Goal: Task Accomplishment & Management: Complete application form

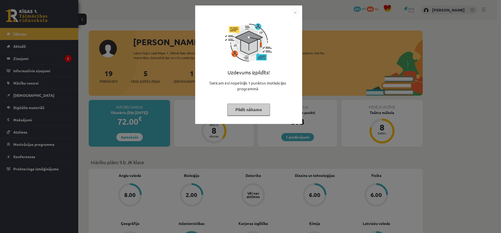
click at [252, 109] on button "Pildīt nākamo" at bounding box center [248, 110] width 43 height 12
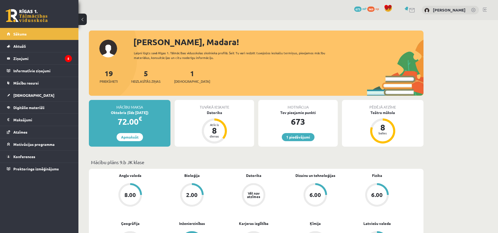
click at [188, 76] on div "1 Ieskaites" at bounding box center [192, 76] width 36 height 16
click at [184, 77] on div "1 Ieskaites" at bounding box center [192, 76] width 36 height 16
click at [184, 78] on div "1 Ieskaites" at bounding box center [192, 76] width 36 height 16
click at [301, 138] on link "1 piedāvājumi" at bounding box center [298, 137] width 33 height 8
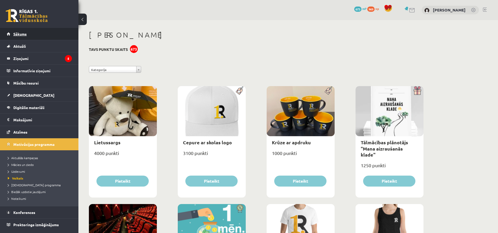
click at [38, 29] on link "Sākums" at bounding box center [39, 34] width 65 height 12
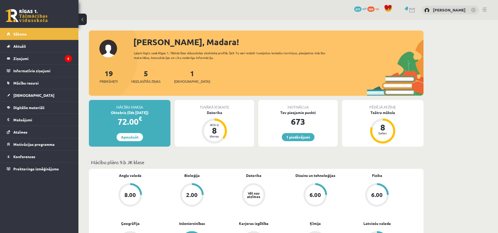
click at [181, 73] on div "1 Ieskaites" at bounding box center [192, 76] width 36 height 16
click at [181, 81] on span "[DEMOGRAPHIC_DATA]" at bounding box center [192, 81] width 36 height 5
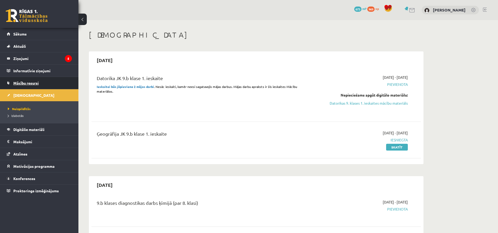
click at [61, 80] on link "Mācību resursi" at bounding box center [39, 83] width 65 height 12
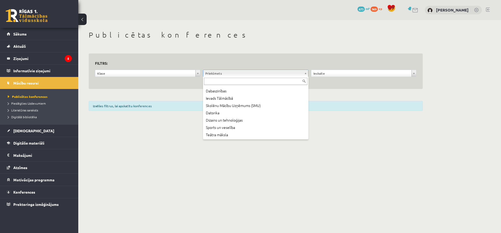
scroll to position [104, 0]
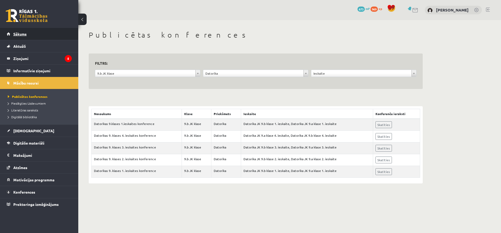
click at [43, 37] on link "Sākums" at bounding box center [39, 34] width 65 height 12
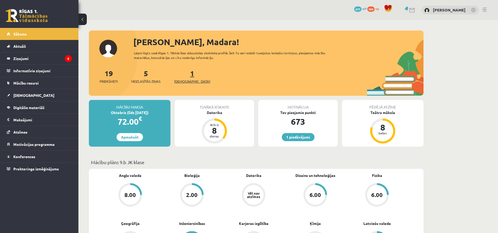
click at [183, 74] on link "1 Ieskaites" at bounding box center [192, 76] width 36 height 15
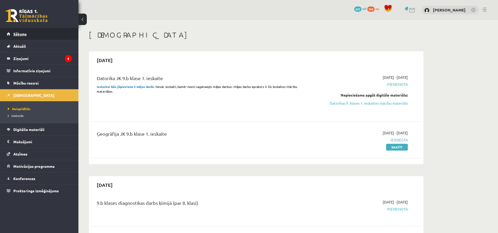
click at [46, 28] on link "Sākums" at bounding box center [39, 34] width 65 height 12
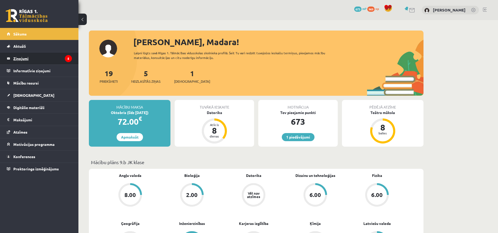
click at [63, 61] on legend "Ziņojumi 5" at bounding box center [42, 58] width 59 height 12
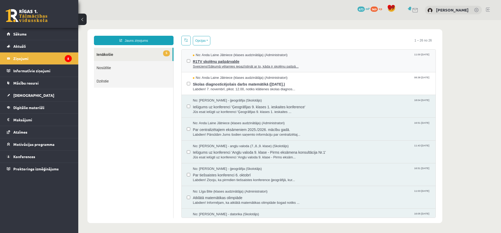
click at [201, 61] on span "R1TV skolēnu pašpārvalde" at bounding box center [312, 61] width 238 height 7
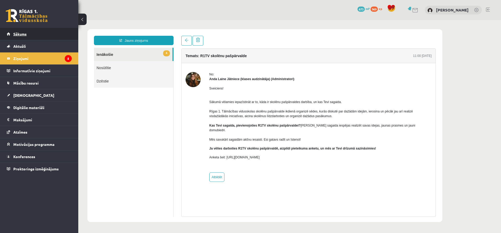
click at [25, 30] on link "Sākums" at bounding box center [39, 34] width 65 height 12
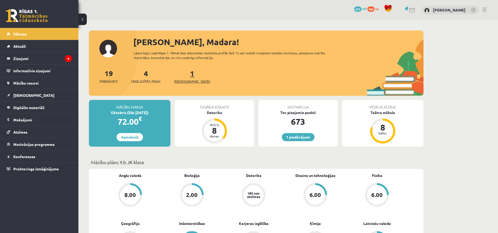
click at [183, 77] on link "1 Ieskaites" at bounding box center [192, 76] width 36 height 15
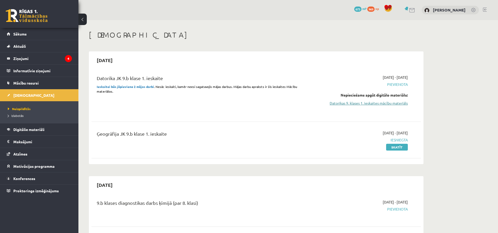
click at [359, 101] on link "Datorikas 9. klases 1. ieskaites mācību materiāls" at bounding box center [358, 103] width 98 height 5
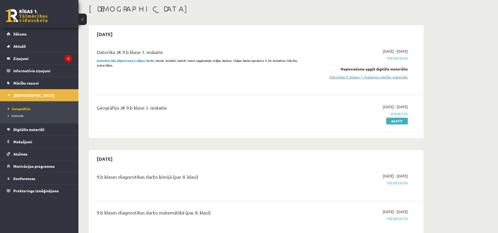
click at [358, 74] on link "Datorikas 9. klases 1. ieskaites mācību materiāls" at bounding box center [358, 76] width 98 height 5
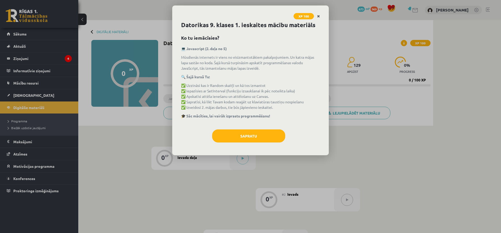
click at [318, 15] on icon "Close" at bounding box center [318, 17] width 3 height 4
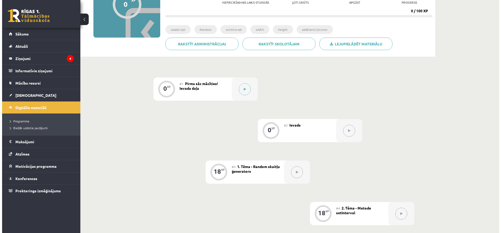
scroll to position [78, 0]
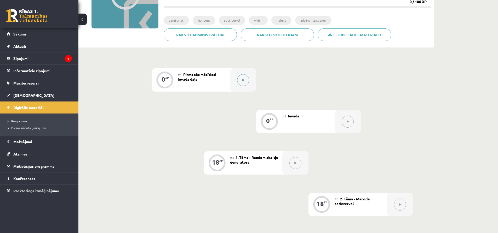
click at [232, 84] on div at bounding box center [243, 79] width 26 height 23
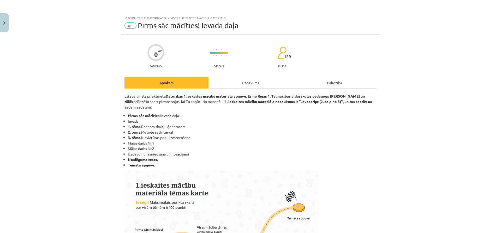
click at [248, 85] on div "Uzdevums" at bounding box center [251, 83] width 84 height 12
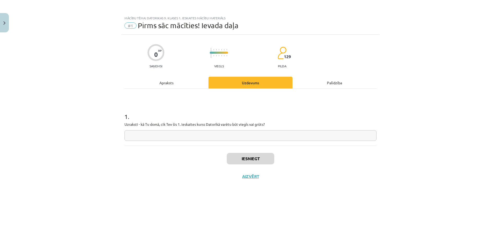
click at [205, 133] on input "text" at bounding box center [251, 135] width 252 height 11
type input "*****"
click at [229, 161] on button "Iesniegt" at bounding box center [251, 158] width 48 height 11
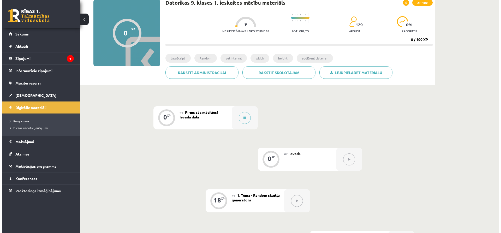
scroll to position [52, 0]
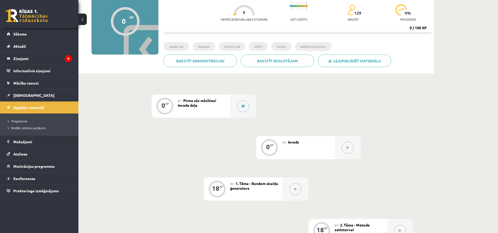
click at [351, 150] on button at bounding box center [347, 148] width 12 height 12
click at [292, 146] on div "#2 Ievads" at bounding box center [308, 147] width 52 height 23
click at [291, 146] on div "#2 Ievads" at bounding box center [308, 147] width 52 height 23
drag, startPoint x: 291, startPoint y: 146, endPoint x: 314, endPoint y: 150, distance: 22.5
click at [307, 150] on div "#2 Ievads" at bounding box center [308, 147] width 52 height 23
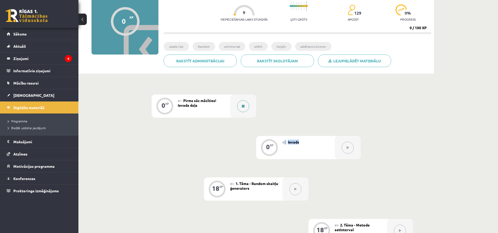
click at [247, 107] on button at bounding box center [243, 106] width 12 height 12
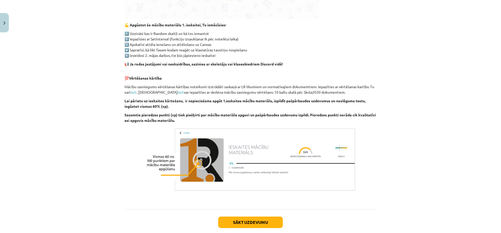
scroll to position [287, 0]
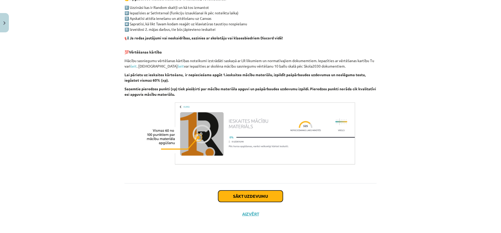
click at [230, 197] on button "Sākt uzdevumu" at bounding box center [250, 196] width 65 height 11
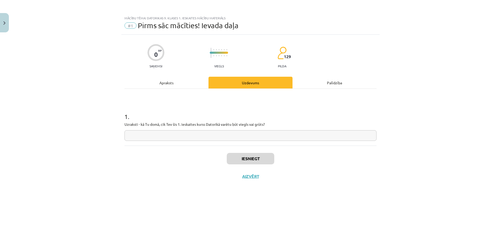
click at [206, 139] on input "text" at bounding box center [251, 135] width 252 height 11
type input "*****"
click at [259, 159] on button "Iesniegt" at bounding box center [251, 158] width 48 height 11
click at [243, 176] on button "Nākamā nodarbība" at bounding box center [250, 180] width 51 height 12
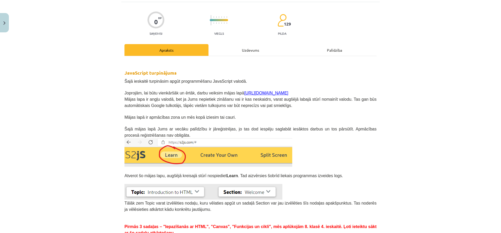
scroll to position [78, 0]
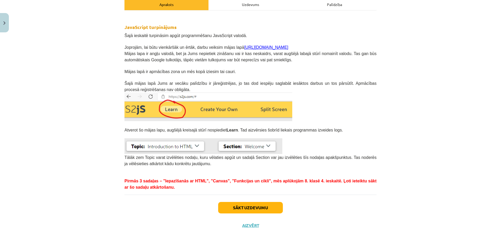
click at [244, 47] on link "[URL][DOMAIN_NAME]" at bounding box center [266, 47] width 44 height 4
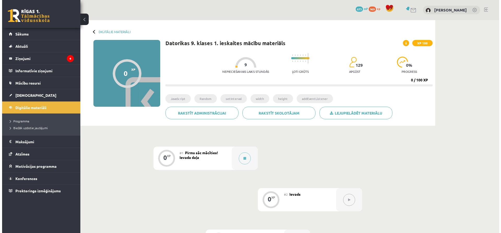
scroll to position [52, 0]
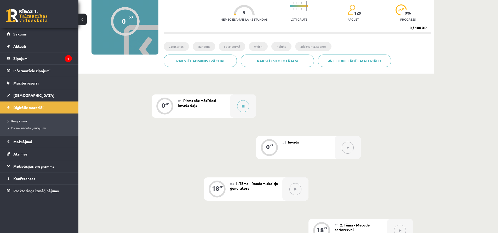
click at [236, 186] on div "#3 1. Tēma - Random skaitļu ģenerators" at bounding box center [256, 189] width 52 height 23
drag, startPoint x: 243, startPoint y: 190, endPoint x: 250, endPoint y: 191, distance: 7.1
click at [246, 191] on div "#3 1. Tēma - Random skaitļu ģenerators" at bounding box center [256, 189] width 52 height 23
click at [299, 190] on button at bounding box center [295, 189] width 12 height 12
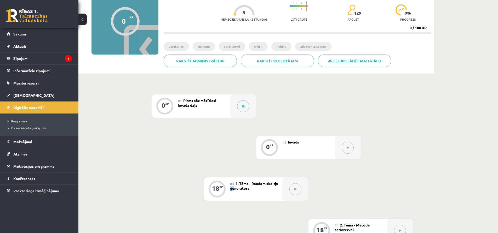
click at [299, 190] on button at bounding box center [295, 189] width 12 height 12
click at [228, 106] on div "#1 Pirms sāc mācīties! Ievada daļa" at bounding box center [204, 106] width 52 height 23
click at [298, 153] on div "#2 Ievads" at bounding box center [308, 147] width 52 height 23
click at [297, 152] on div "#2 Ievads" at bounding box center [308, 147] width 52 height 23
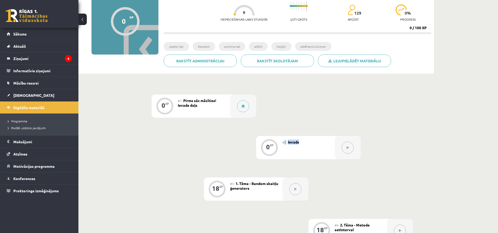
drag, startPoint x: 297, startPoint y: 152, endPoint x: 295, endPoint y: 148, distance: 4.2
click at [297, 151] on div "#2 Ievads" at bounding box center [308, 147] width 52 height 23
click at [228, 186] on div "18 XP" at bounding box center [217, 189] width 26 height 23
click at [347, 146] on icon at bounding box center [347, 147] width 2 height 3
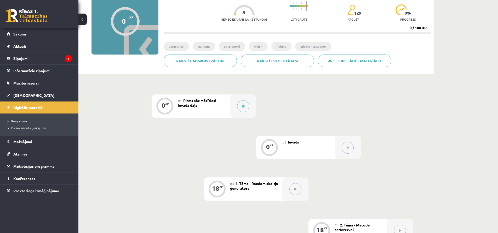
click at [347, 146] on icon at bounding box center [347, 147] width 2 height 3
click at [347, 147] on icon at bounding box center [347, 147] width 2 height 3
click at [245, 104] on button at bounding box center [243, 106] width 12 height 12
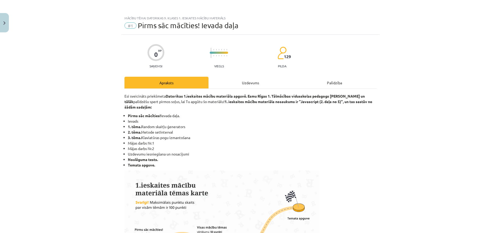
click at [245, 86] on div "Uzdevums" at bounding box center [251, 83] width 84 height 12
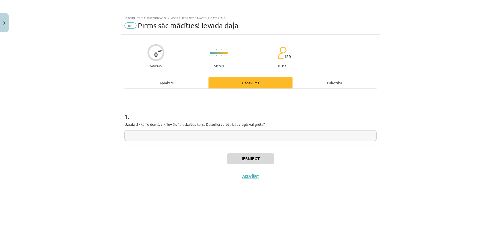
click at [225, 142] on div "1 . Uzraksti - kā Tu domā, cik Tev šis 1. ieskaites kurss Datorikā varētu būt v…" at bounding box center [251, 117] width 252 height 57
click at [231, 136] on input "text" at bounding box center [251, 135] width 252 height 11
type input "*****"
click at [248, 160] on button "Iesniegt" at bounding box center [251, 158] width 48 height 11
click at [242, 180] on button "Nākamā nodarbība" at bounding box center [250, 180] width 51 height 12
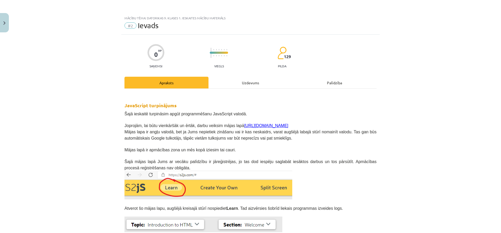
click at [244, 83] on div "Uzdevums" at bounding box center [251, 83] width 84 height 12
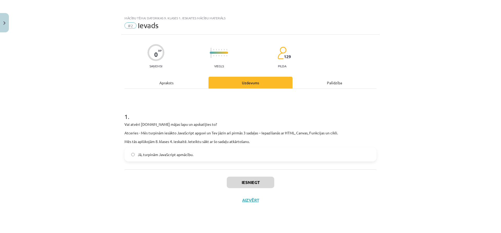
click at [156, 154] on span "Jā, turpinām JavaScript apmācību." at bounding box center [166, 154] width 56 height 5
click at [244, 185] on button "Iesniegt" at bounding box center [251, 182] width 48 height 11
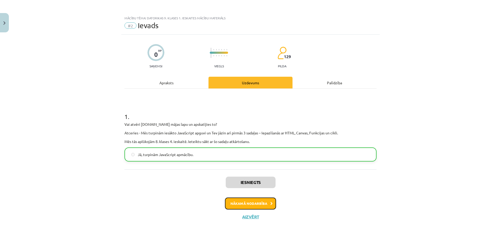
click at [246, 199] on button "Nākamā nodarbība" at bounding box center [250, 204] width 51 height 12
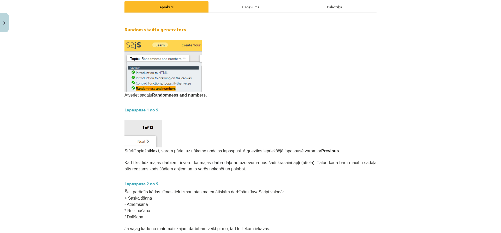
scroll to position [68, 0]
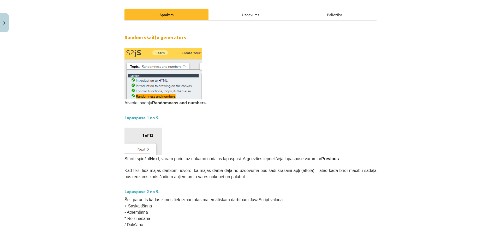
click at [238, 13] on div "Uzdevums" at bounding box center [251, 15] width 84 height 12
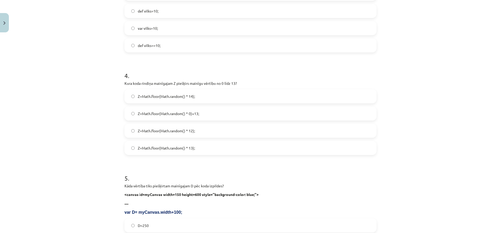
scroll to position [509, 0]
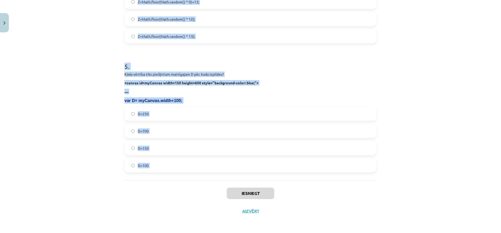
drag, startPoint x: 117, startPoint y: 50, endPoint x: 185, endPoint y: 200, distance: 163.9
click at [185, 200] on div "Mācību tēma: Datorikas 9. klases 1. ieskaites mācību materiāls #3 1. Tēma - Ran…" at bounding box center [250, 116] width 501 height 233
copy div "1 . Kāda būs G vērtība pēc koda izpildes? function RandInt(up_to) { n = Math.fl…"
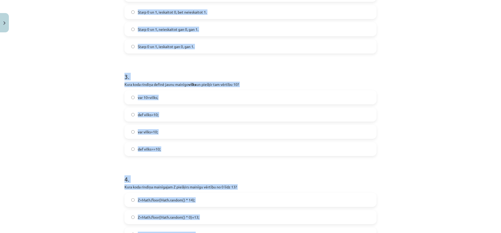
scroll to position [248, 0]
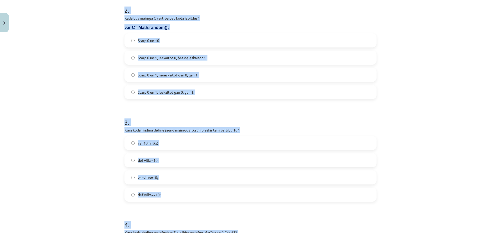
click at [66, 56] on div "Mācību tēma: Datorikas 9. klases 1. ieskaites mācību materiāls #3 1. Tēma - Ran…" at bounding box center [250, 116] width 501 height 233
click at [71, 56] on div "Mācību tēma: Datorikas 9. klases 1. ieskaites mācību materiāls #3 1. Tēma - Ran…" at bounding box center [250, 116] width 501 height 233
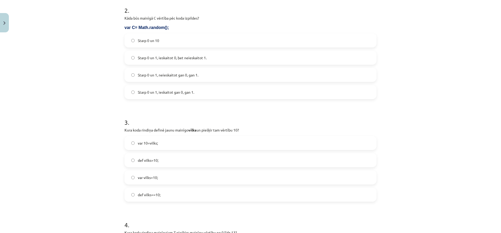
click at [72, 56] on div "Mācību tēma: Datorikas 9. klases 1. ieskaites mācību materiāls #3 1. Tēma - Ran…" at bounding box center [250, 116] width 501 height 233
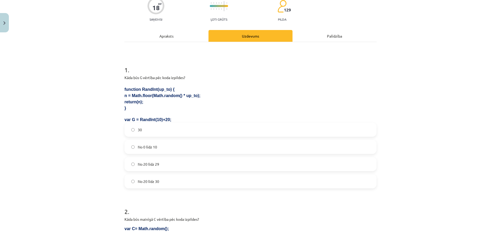
scroll to position [104, 0]
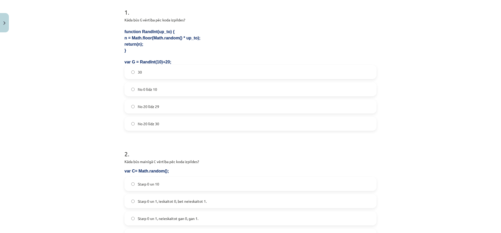
click at [164, 105] on label "No 20 līdz 29" at bounding box center [250, 106] width 251 height 13
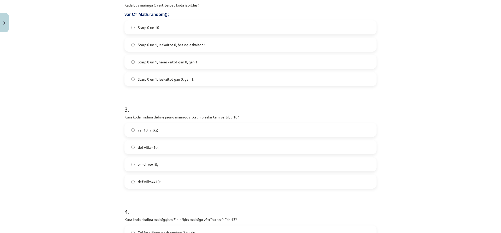
scroll to position [209, 0]
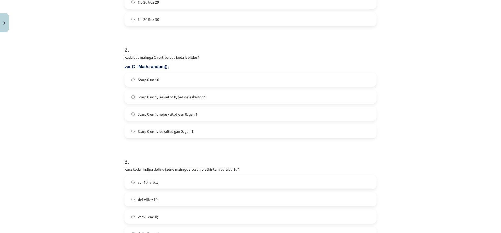
click at [168, 112] on span "Starp 0 un 1, neieskaitot gan 0, gan 1." at bounding box center [168, 114] width 61 height 5
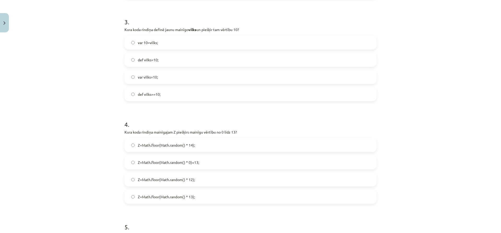
scroll to position [340, 0]
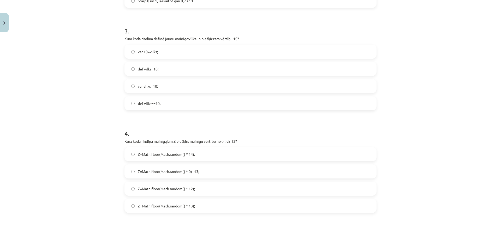
click at [158, 85] on label "var vilks=10;" at bounding box center [250, 86] width 251 height 13
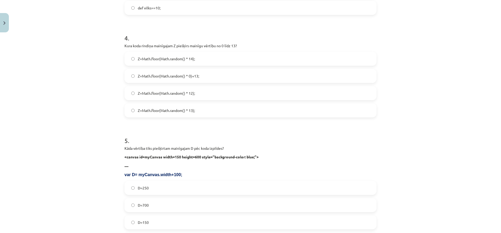
scroll to position [444, 0]
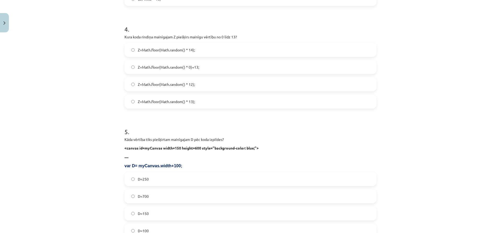
click at [189, 50] on span "Z=Math.floor(Math.random() * 14);" at bounding box center [166, 49] width 57 height 5
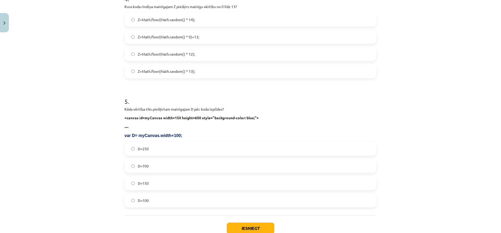
scroll to position [509, 0]
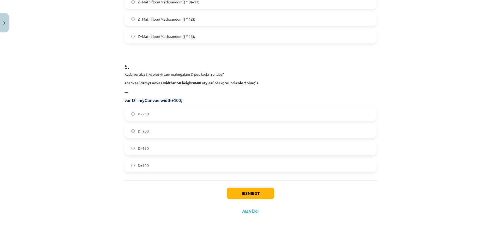
click at [165, 109] on label "D=250" at bounding box center [250, 113] width 251 height 13
click at [260, 195] on button "Iesniegt" at bounding box center [251, 193] width 48 height 11
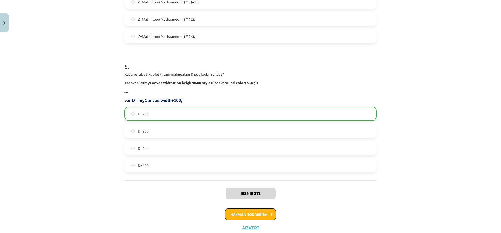
click at [244, 215] on button "Nākamā nodarbība" at bounding box center [250, 215] width 51 height 12
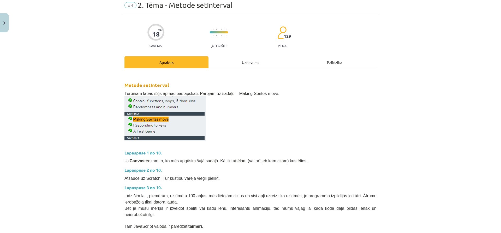
scroll to position [13, 0]
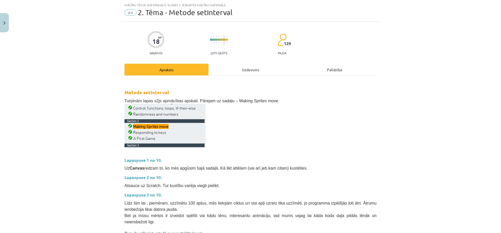
click at [236, 72] on div "Uzdevums" at bounding box center [251, 70] width 84 height 12
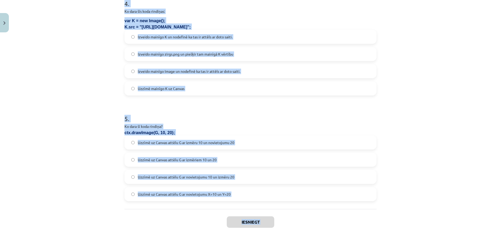
scroll to position [461, 0]
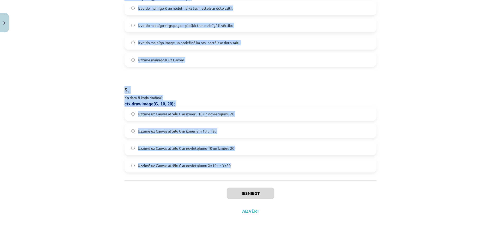
drag, startPoint x: 123, startPoint y: 32, endPoint x: 236, endPoint y: 174, distance: 181.9
copy form "Ko kodā dara šī rindiņa: ctx.clearRect(0, 0, myCanvas.width, myCanvas.height); …"
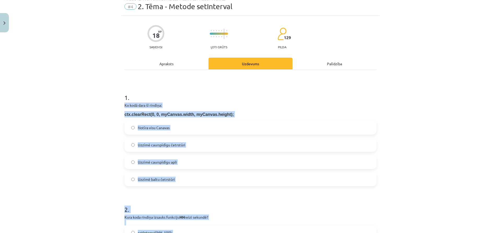
scroll to position [17, 0]
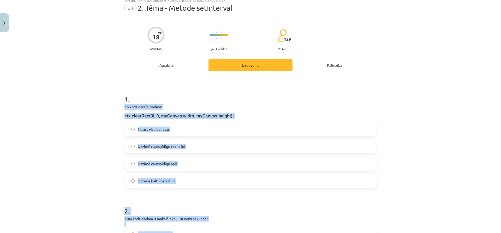
click at [63, 113] on div "Mācību tēma: Datorikas 9. klases 1. ieskaites mācību materiāls #4 2. Tēma - Met…" at bounding box center [250, 116] width 501 height 233
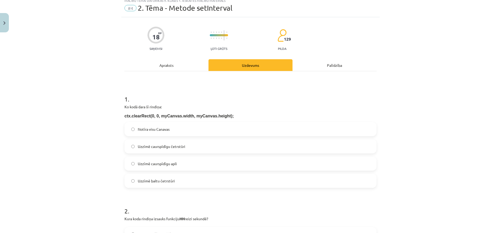
click at [151, 132] on span "Notīra visu Canavas" at bounding box center [154, 129] width 32 height 5
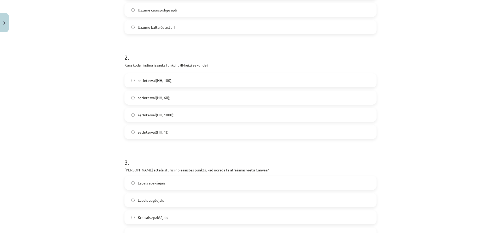
scroll to position [174, 0]
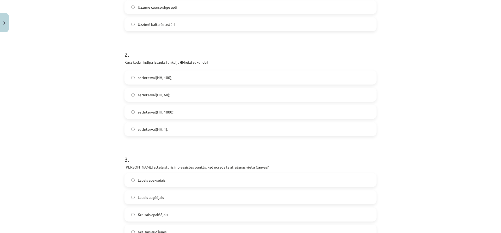
click at [155, 112] on span "setInterval(HH, 1000);" at bounding box center [156, 111] width 37 height 5
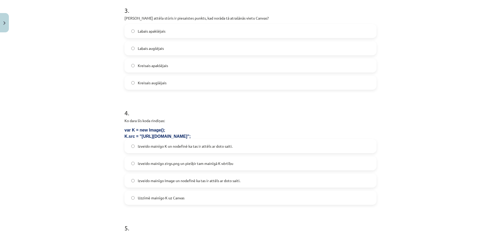
scroll to position [331, 0]
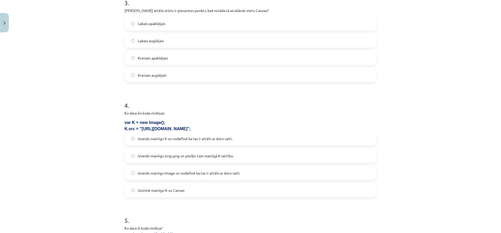
click at [161, 76] on span "Kreisais augšējais" at bounding box center [152, 75] width 29 height 5
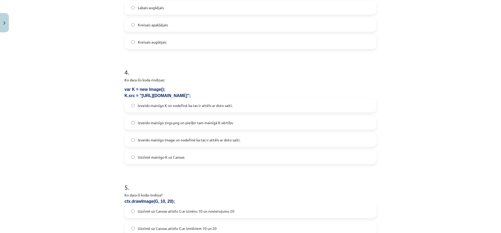
scroll to position [409, 0]
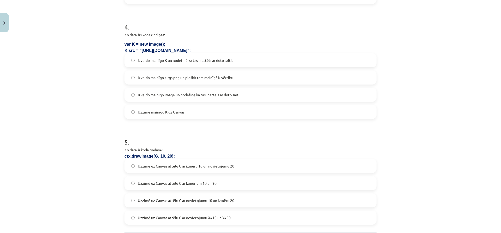
click at [172, 60] on span "Izveido mainīgo K un nodefinē ka tas ir attēls ar doto saiti." at bounding box center [185, 60] width 95 height 5
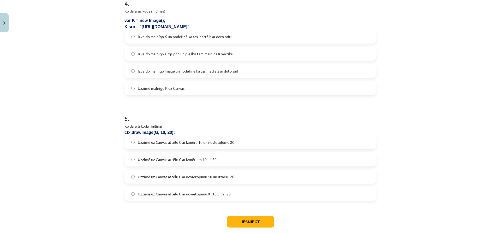
scroll to position [461, 0]
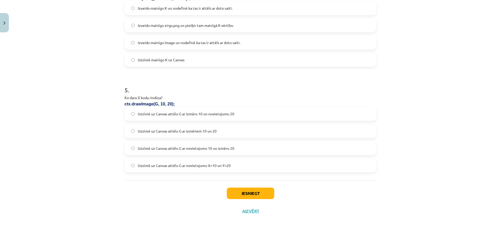
click at [185, 169] on label "Uzzīmē uz Canvas attēlu G ar novietojumu X=10 un Y=20" at bounding box center [250, 165] width 251 height 13
click at [238, 192] on button "Iesniegt" at bounding box center [251, 193] width 48 height 11
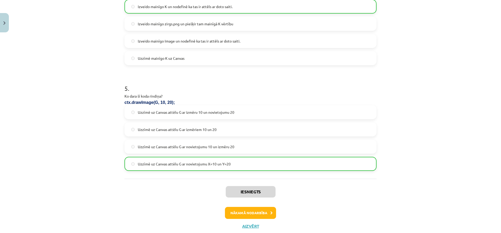
scroll to position [478, 0]
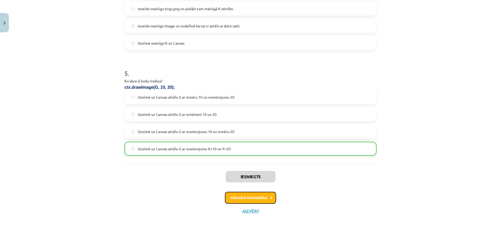
click at [248, 195] on button "Nākamā nodarbība" at bounding box center [250, 198] width 51 height 12
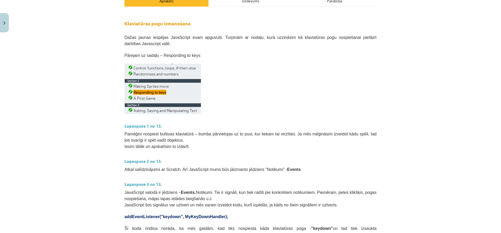
scroll to position [61, 0]
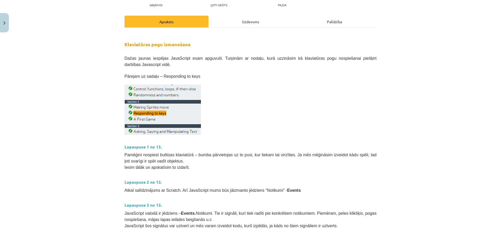
click at [246, 20] on div "Uzdevums" at bounding box center [251, 22] width 84 height 12
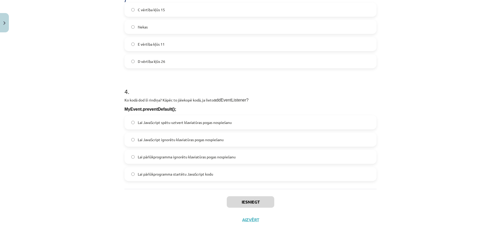
scroll to position [389, 0]
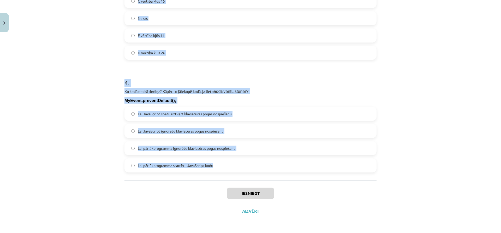
drag, startPoint x: 115, startPoint y: 108, endPoint x: 224, endPoint y: 182, distance: 131.9
click at [236, 179] on div "Mācību tēma: Datorikas 9. klases 1. ieskaites mācību materiāls #5 3. Tēma - Kla…" at bounding box center [250, 116] width 501 height 233
copy form "Kura koda rindiņa pēc klaviatūras pogas nospiešanas izsauks funkciju Poga ? add…"
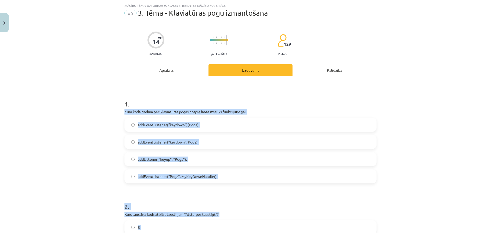
scroll to position [0, 0]
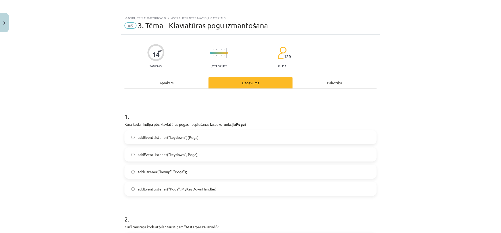
click at [103, 94] on div "Mācību tēma: Datorikas 9. klases 1. ieskaites mācību materiāls #5 3. Tēma - Kla…" at bounding box center [250, 116] width 501 height 233
click at [191, 155] on span "addEventListener("keydown", Poga);" at bounding box center [168, 154] width 61 height 5
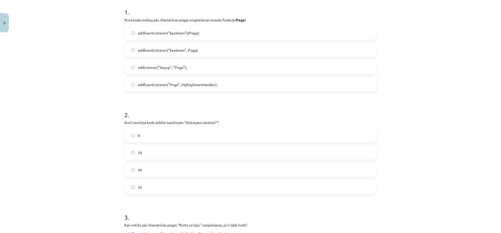
scroll to position [157, 0]
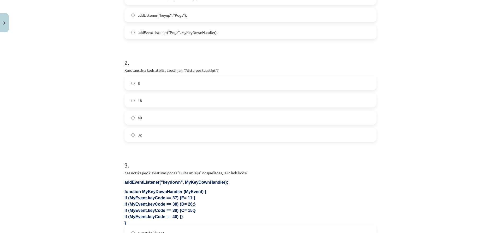
click at [163, 135] on label "32" at bounding box center [250, 134] width 251 height 13
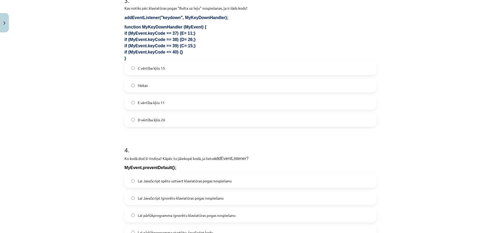
scroll to position [287, 0]
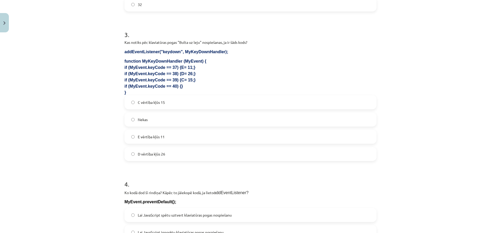
click at [145, 120] on span "Nekas" at bounding box center [143, 119] width 10 height 5
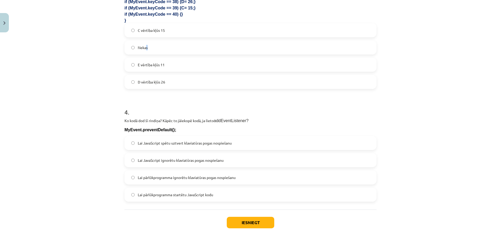
scroll to position [366, 0]
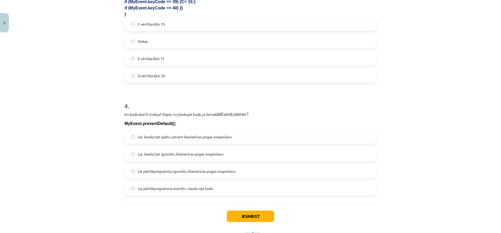
click at [136, 44] on label "Nekas" at bounding box center [250, 41] width 251 height 13
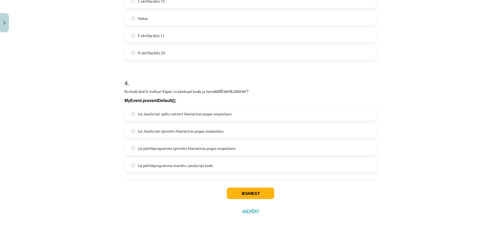
drag, startPoint x: 170, startPoint y: 161, endPoint x: 172, endPoint y: 158, distance: 3.8
click at [172, 159] on label "Lai pārlūkprogramma startētu JavaScript kodu" at bounding box center [250, 165] width 251 height 13
click at [127, 164] on label "Lai pārlūkprogramma startētu JavaScript kodu" at bounding box center [250, 165] width 251 height 13
click at [237, 191] on button "Iesniegt" at bounding box center [251, 193] width 48 height 11
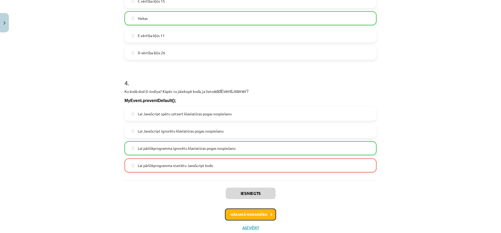
click at [243, 214] on button "Nākamā nodarbība" at bounding box center [250, 215] width 51 height 12
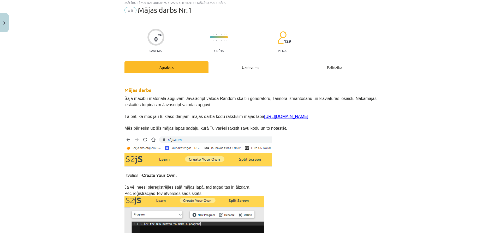
scroll to position [13, 0]
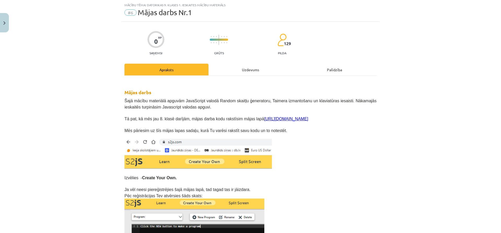
click at [249, 73] on div "Uzdevums" at bounding box center [251, 70] width 84 height 12
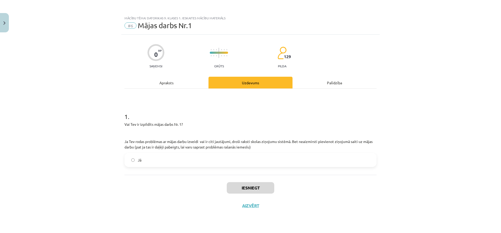
drag, startPoint x: 197, startPoint y: 162, endPoint x: 201, endPoint y: 163, distance: 4.1
click at [200, 162] on label "Jā" at bounding box center [250, 160] width 251 height 13
click at [259, 190] on button "Iesniegt" at bounding box center [251, 187] width 48 height 11
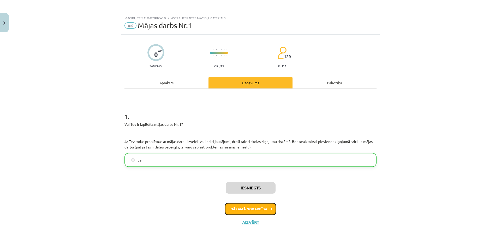
click at [253, 204] on button "Nākamā nodarbība" at bounding box center [250, 209] width 51 height 12
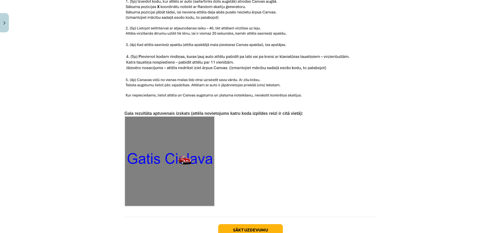
scroll to position [779, 0]
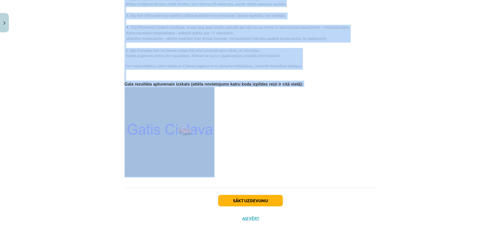
drag, startPoint x: 121, startPoint y: 78, endPoint x: 267, endPoint y: 138, distance: 157.7
copy div "Mājas darbs Nr. 2 Nosacījumi: 1. Programmu izveidē drīkst būt tikai kodi, ko es…"
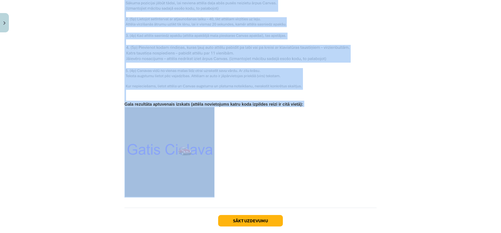
scroll to position [727, 0]
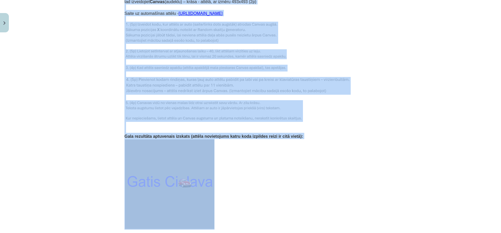
drag, startPoint x: 50, startPoint y: 45, endPoint x: 54, endPoint y: 56, distance: 12.2
click at [50, 45] on div "Mācību tēma: Datorikas 9. klases 1. ieskaites mācību materiāls #7 Mājas Darbs N…" at bounding box center [250, 116] width 501 height 233
click at [56, 63] on div "Mācību tēma: Datorikas 9. klases 1. ieskaites mācību materiāls #7 Mājas Darbs N…" at bounding box center [250, 116] width 501 height 233
click at [61, 75] on div "Mācību tēma: Datorikas 9. klases 1. ieskaites mācību materiāls #7 Mājas Darbs N…" at bounding box center [250, 116] width 501 height 233
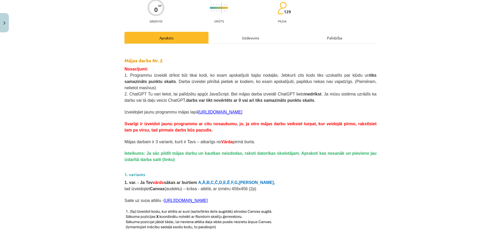
scroll to position [22, 0]
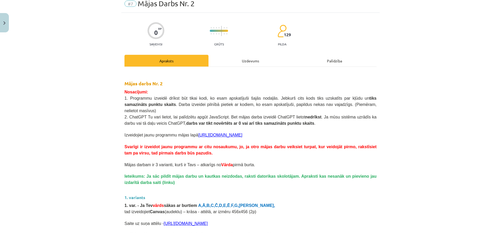
click at [242, 58] on div "Uzdevums" at bounding box center [251, 61] width 84 height 12
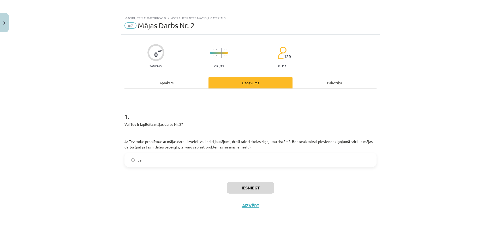
click at [152, 154] on div "Jā" at bounding box center [251, 160] width 252 height 14
click at [155, 167] on div "1 . Vai Tev ir izpildīts mājas darbs Nr. 2? Ja Tev rodas problēmas ar mājas dar…" at bounding box center [251, 132] width 252 height 86
click at [155, 165] on label "Jā" at bounding box center [250, 160] width 251 height 13
click at [255, 190] on button "Iesniegt" at bounding box center [251, 187] width 48 height 11
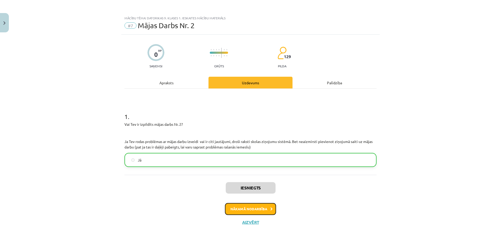
click at [263, 208] on button "Nākamā nodarbība" at bounding box center [250, 209] width 51 height 12
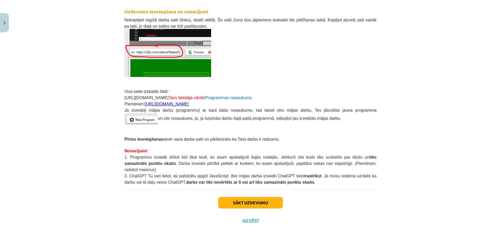
scroll to position [97, 0]
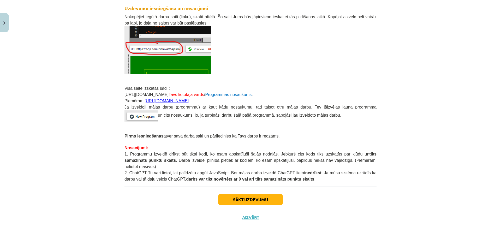
click at [167, 102] on link "https://s2js.com/saule11/majasdarbs81" at bounding box center [167, 101] width 44 height 4
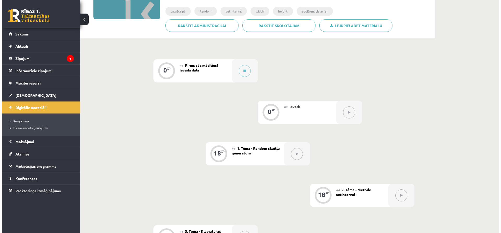
scroll to position [78, 0]
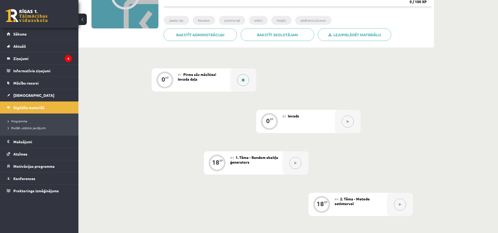
click at [239, 81] on button at bounding box center [243, 80] width 12 height 12
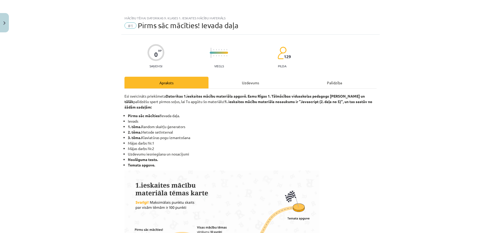
click at [248, 81] on div "Uzdevums" at bounding box center [251, 83] width 84 height 12
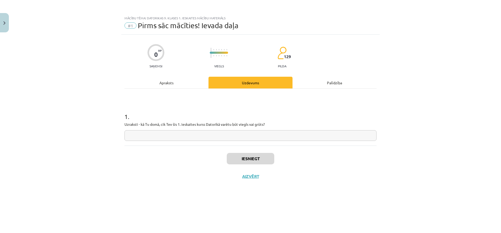
click at [248, 166] on div "Iesniegt Aizvērt" at bounding box center [251, 164] width 252 height 37
click at [167, 77] on div "0 XP Saņemsi Viegls 129 pilda Apraksts Uzdevums Palīdzība 1 . Uzraksti - kā Tu …" at bounding box center [250, 127] width 259 height 185
click at [167, 95] on div "1 . Uzraksti - kā Tu domā, cik Tev šis 1. ieskaites kurss Datorikā varētu būt v…" at bounding box center [251, 117] width 252 height 57
click at [340, 89] on div "0 XP Saņemsi Viegls 129 pilda Apraksts Uzdevums Palīdzība 1 . Uzraksti - kā Tu …" at bounding box center [250, 127] width 259 height 185
click at [340, 85] on div "Palīdzība" at bounding box center [335, 83] width 84 height 12
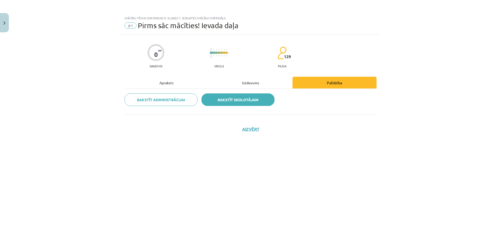
click at [227, 103] on link "Rakstīt skolotājam" at bounding box center [238, 99] width 73 height 13
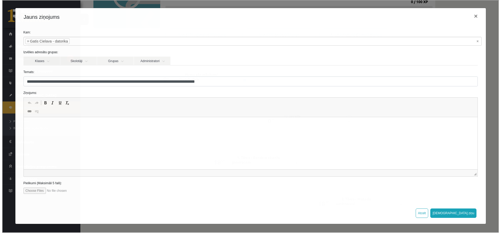
scroll to position [0, 0]
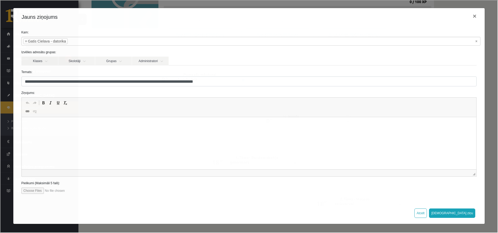
click at [76, 3] on div "**********" at bounding box center [248, 116] width 496 height 232
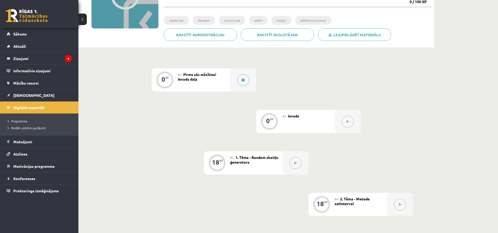
click at [239, 79] on button at bounding box center [243, 80] width 12 height 12
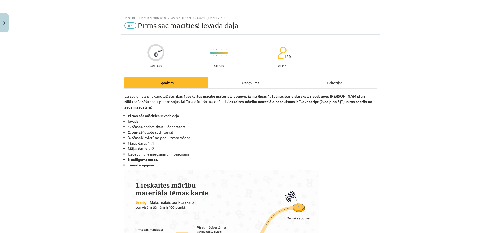
click at [237, 84] on div "Uzdevums" at bounding box center [251, 83] width 84 height 12
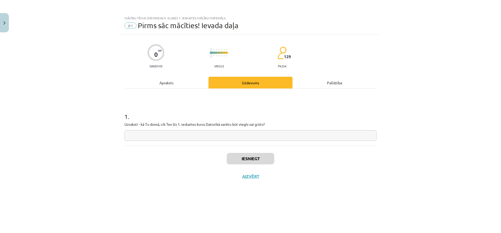
click at [241, 137] on input "text" at bounding box center [251, 135] width 252 height 11
type input "*****"
click at [252, 162] on button "Iesniegt" at bounding box center [251, 158] width 48 height 11
click at [248, 176] on button "Nākamā nodarbība" at bounding box center [250, 180] width 51 height 12
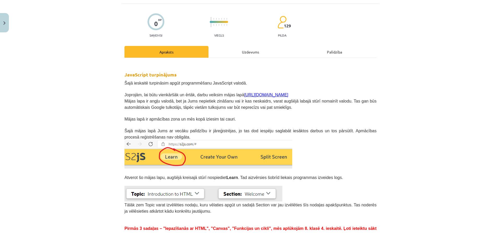
drag, startPoint x: 244, startPoint y: 45, endPoint x: 247, endPoint y: 49, distance: 5.4
click at [246, 47] on div "0 XP Saņemsi Viegls 129 pilda Apraksts Uzdevums Palīdzība JavaScript turpinājum…" at bounding box center [250, 151] width 259 height 295
click at [247, 49] on div "Uzdevums" at bounding box center [251, 52] width 84 height 12
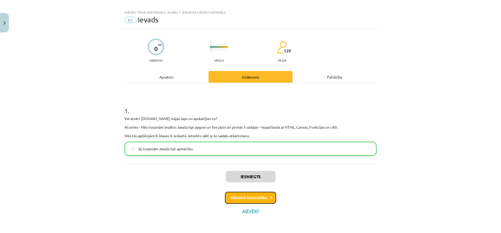
click at [251, 194] on button "Nākamā nodarbība" at bounding box center [250, 198] width 51 height 12
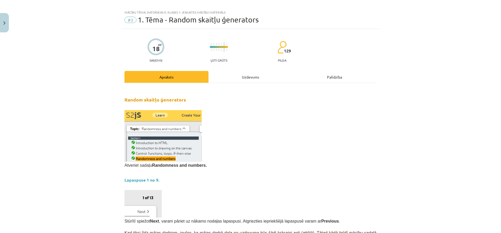
click at [245, 79] on div "Uzdevums" at bounding box center [251, 77] width 84 height 12
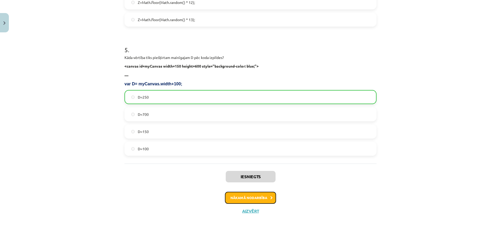
click at [255, 197] on button "Nākamā nodarbība" at bounding box center [250, 198] width 51 height 12
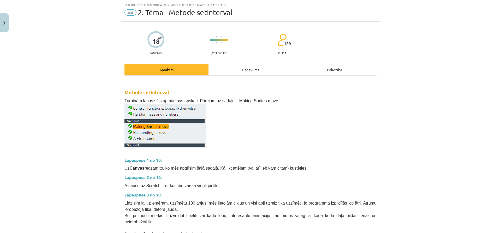
drag, startPoint x: 255, startPoint y: 65, endPoint x: 254, endPoint y: 69, distance: 5.0
click at [255, 66] on div "Uzdevums" at bounding box center [251, 70] width 84 height 12
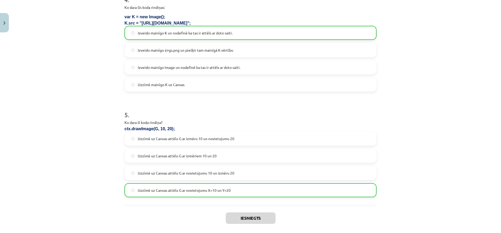
scroll to position [478, 0]
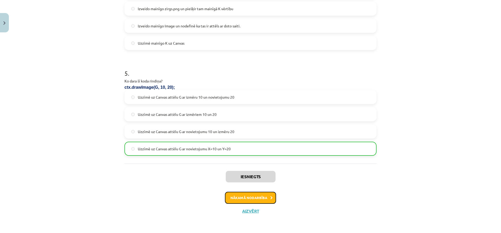
click at [254, 199] on button "Nākamā nodarbība" at bounding box center [250, 198] width 51 height 12
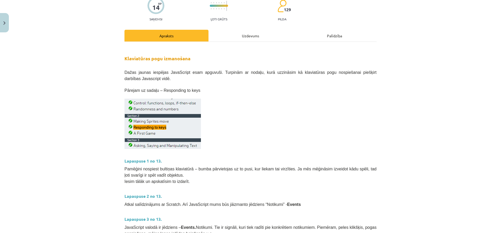
scroll to position [0, 0]
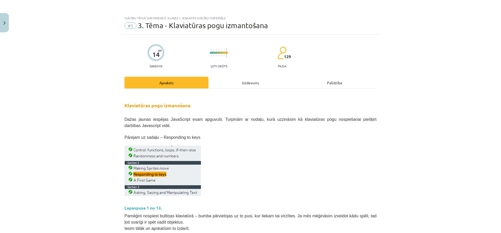
click at [253, 80] on div "Uzdevums" at bounding box center [251, 83] width 84 height 12
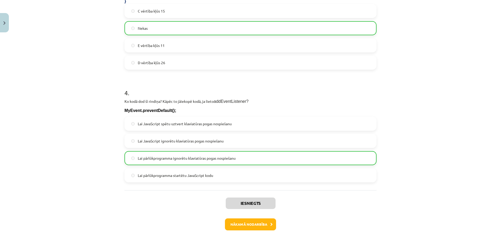
scroll to position [405, 0]
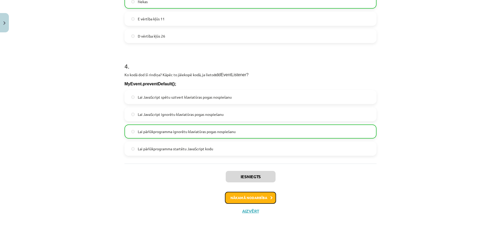
click at [245, 197] on button "Nākamā nodarbība" at bounding box center [250, 198] width 51 height 12
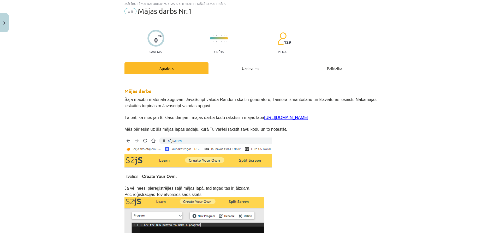
scroll to position [13, 0]
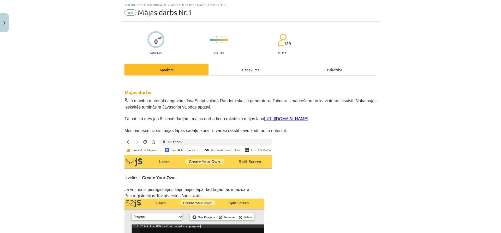
click at [240, 69] on div "Uzdevums" at bounding box center [251, 70] width 84 height 12
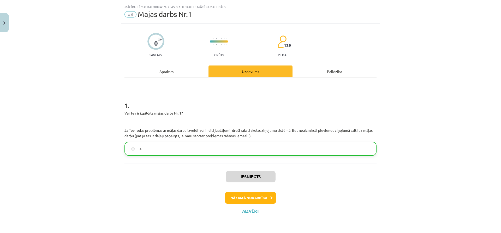
scroll to position [11, 0]
click at [246, 196] on button "Nākamā nodarbība" at bounding box center [250, 198] width 51 height 12
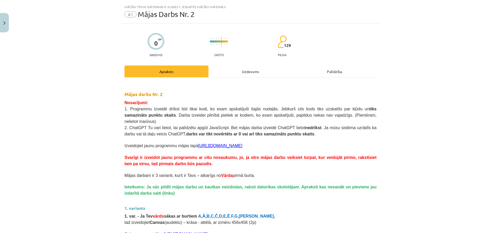
click at [253, 69] on div "Uzdevums" at bounding box center [251, 72] width 84 height 12
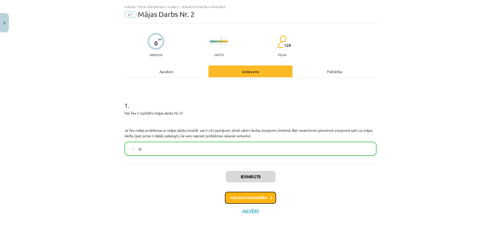
click at [257, 197] on button "Nākamā nodarbība" at bounding box center [250, 198] width 51 height 12
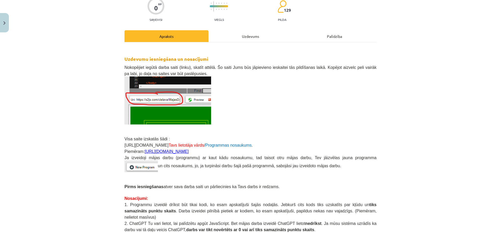
scroll to position [97, 0]
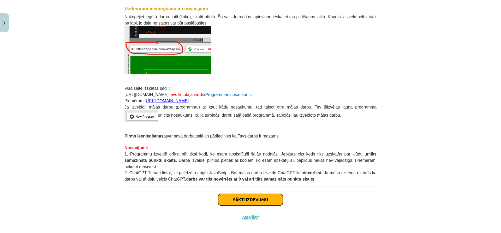
click at [249, 194] on button "Sākt uzdevumu" at bounding box center [250, 199] width 65 height 11
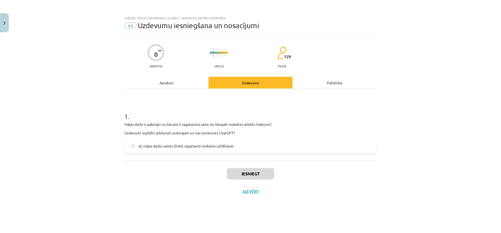
click at [211, 149] on label "Jā, mājas darbu saites (linki) sagatavoti ieskaites pildīšanai." at bounding box center [250, 145] width 251 height 13
click at [238, 177] on button "Iesniegt" at bounding box center [251, 173] width 48 height 11
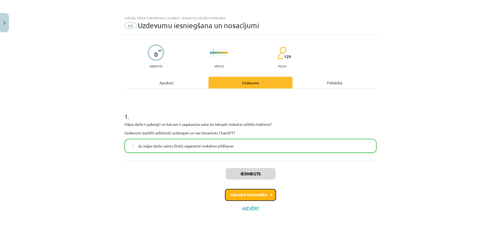
click at [245, 197] on button "Nākamā nodarbība" at bounding box center [250, 195] width 51 height 12
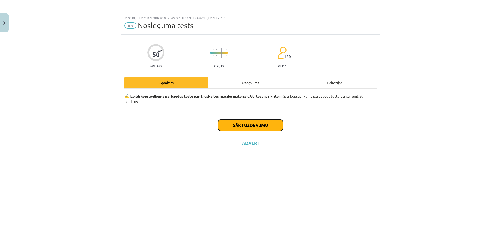
click at [251, 129] on button "Sākt uzdevumu" at bounding box center [250, 125] width 65 height 11
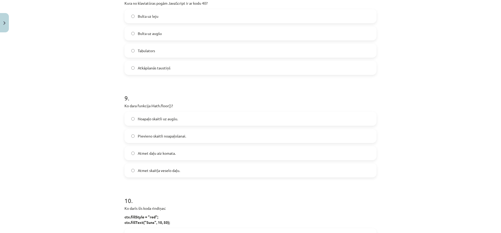
scroll to position [970, 0]
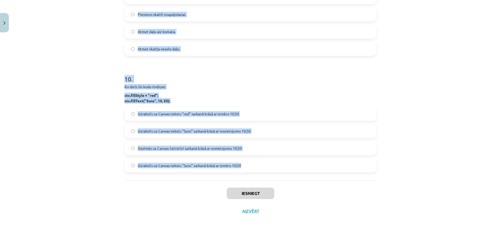
drag, startPoint x: 121, startPoint y: 120, endPoint x: 245, endPoint y: 167, distance: 133.3
copy form "Lore ipsu dolorsi ametco Adipisci Elits 38 doeius? tem (inc u = 9; l = 80; e++)…"
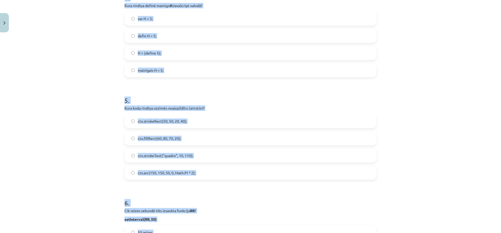
scroll to position [395, 0]
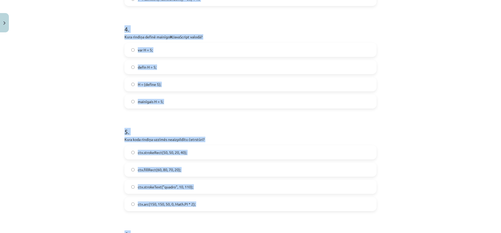
click at [104, 61] on div "Mācību tēma: Datorikas 9. klases 1. ieskaites mācību materiāls #9 Noslēguma tes…" at bounding box center [250, 116] width 501 height 233
click at [105, 59] on div "Mācību tēma: Datorikas 9. klases 1. ieskaites mācību materiāls #9 Noslēguma tes…" at bounding box center [250, 116] width 501 height 233
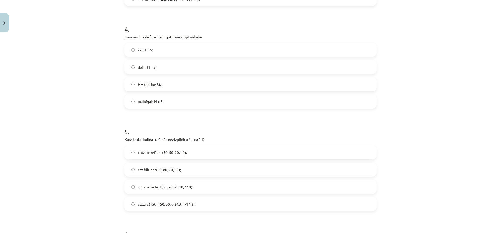
click at [105, 59] on div "Mācību tēma: Datorikas 9. klases 1. ieskaites mācību materiāls #9 Noslēguma tes…" at bounding box center [250, 116] width 501 height 233
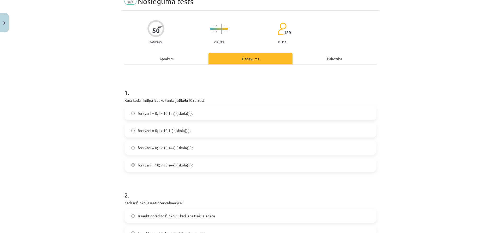
scroll to position [4, 0]
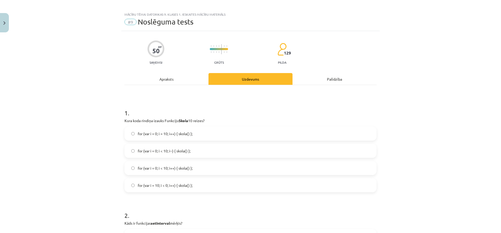
click at [156, 157] on label "for (var i = 0; i < 10; i--) { skola() };" at bounding box center [250, 150] width 251 height 13
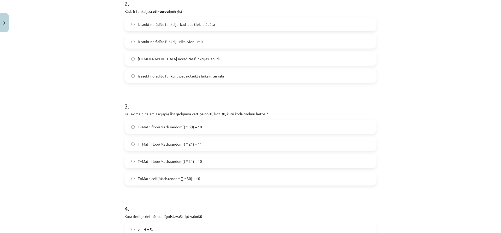
scroll to position [186, 0]
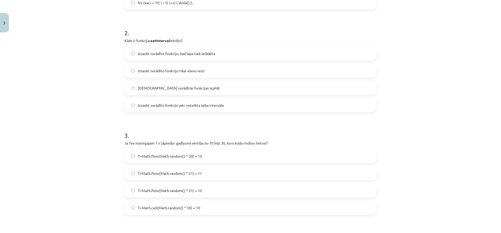
click at [142, 73] on span "Izsaukt norādīto funkciju tikai vienu reizi" at bounding box center [171, 70] width 67 height 5
click at [192, 107] on span "Izsaukt norādīto funkciju pēc noteikta laika intervāla" at bounding box center [181, 105] width 86 height 5
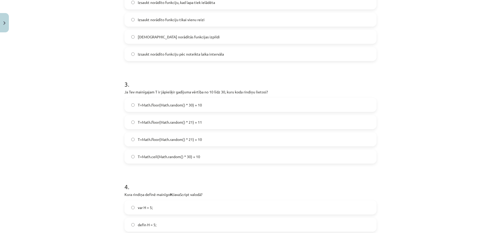
scroll to position [291, 0]
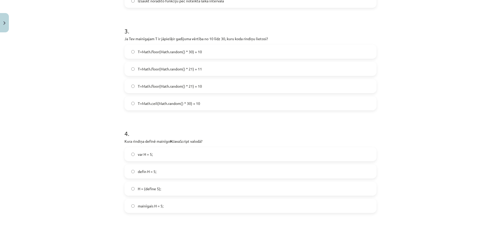
click at [164, 86] on span "T=Math.floor(Math.random() * 21) + 10" at bounding box center [170, 86] width 64 height 5
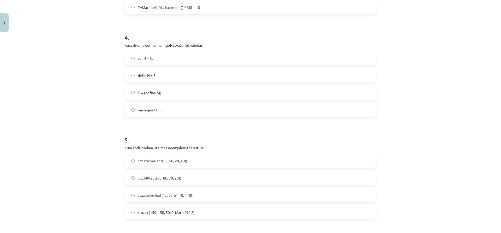
scroll to position [395, 0]
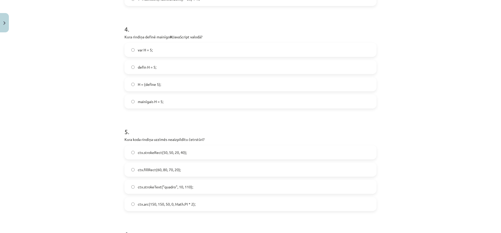
click at [143, 50] on span "var H = 5;" at bounding box center [145, 49] width 15 height 5
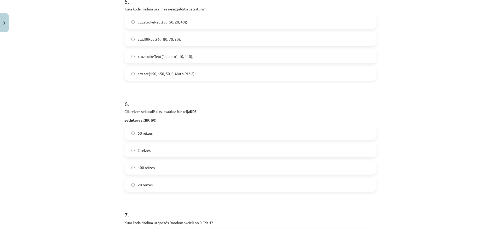
scroll to position [500, 0]
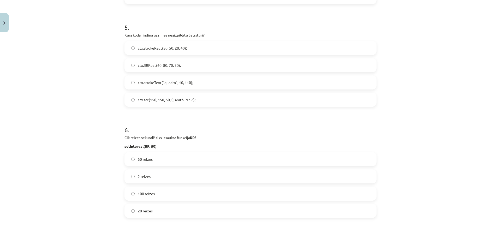
click at [156, 85] on span "ctx.strokeText("quadro", 10, 110);" at bounding box center [165, 82] width 55 height 5
click at [158, 51] on span "ctx.strokeRect(50, 50, 20, 40);" at bounding box center [162, 47] width 49 height 5
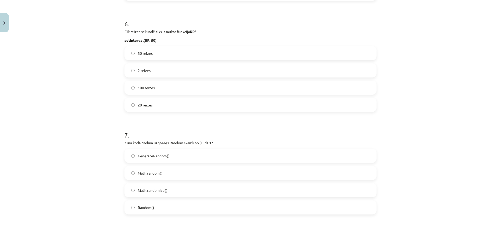
scroll to position [578, 0]
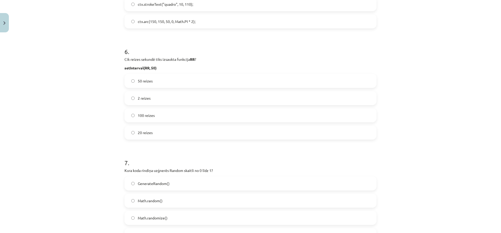
click at [151, 132] on label "20 reizes" at bounding box center [250, 132] width 251 height 13
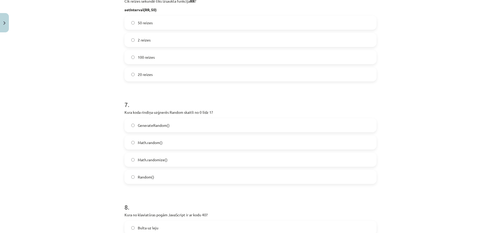
scroll to position [683, 0]
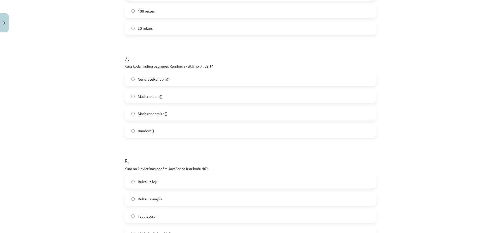
click at [155, 96] on span "Math.random()" at bounding box center [150, 96] width 25 height 5
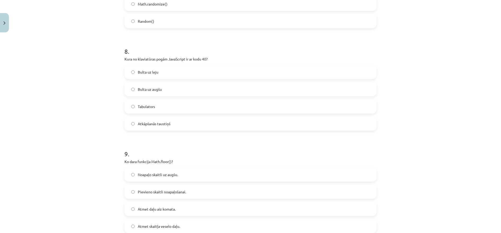
scroll to position [813, 0]
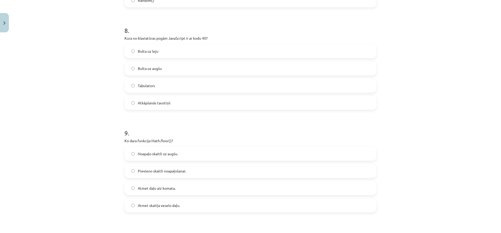
click at [150, 52] on span "Bulta uz leju" at bounding box center [148, 51] width 21 height 5
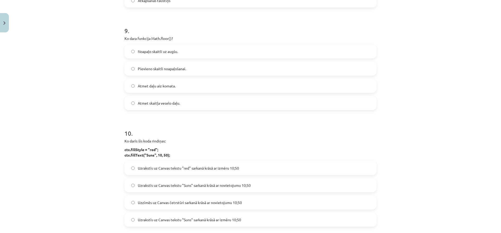
scroll to position [918, 0]
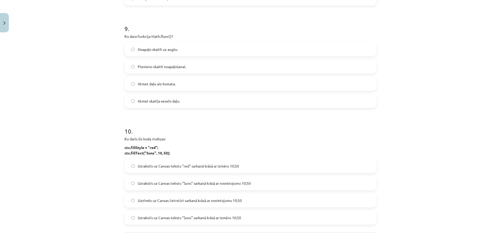
click at [145, 86] on span "Atmet daļu aiz komata." at bounding box center [157, 83] width 38 height 5
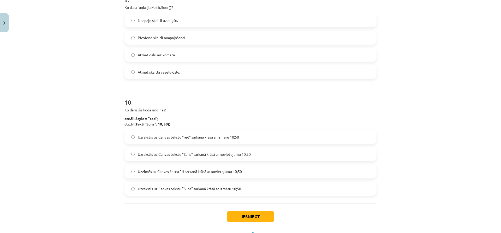
scroll to position [970, 0]
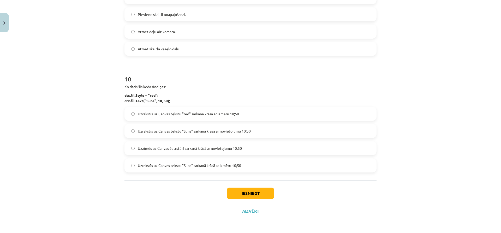
click at [182, 128] on label "Uzrakstīs uz Canvas tekstu "Suns" sarkanā krāsā ar novietojumu 10;50" at bounding box center [250, 131] width 251 height 13
click at [236, 195] on button "Iesniegt" at bounding box center [251, 193] width 48 height 11
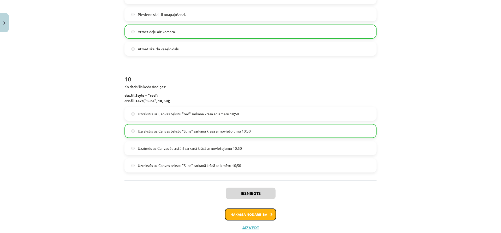
click at [257, 216] on button "Nākamā nodarbība" at bounding box center [250, 215] width 51 height 12
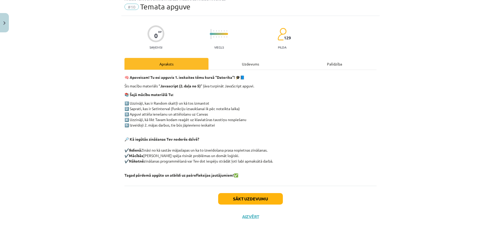
scroll to position [24, 0]
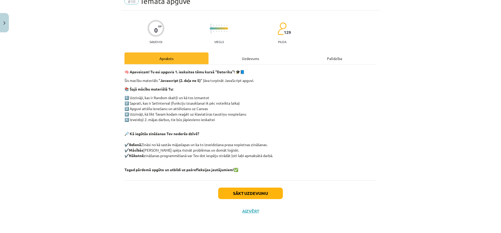
click at [243, 53] on div "0 XP Saņemsi Viegls 129 pilda Apraksts Uzdevums Palīdzība 🧠 Apsveicam! Tu esi a…" at bounding box center [250, 115] width 259 height 210
click at [242, 57] on div "Uzdevums" at bounding box center [251, 58] width 84 height 12
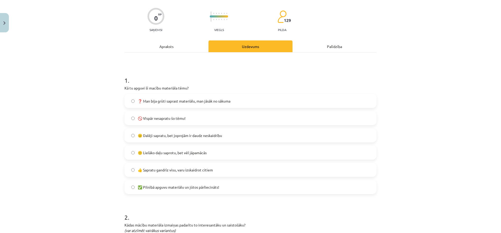
scroll to position [65, 0]
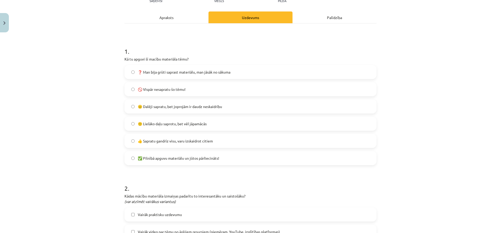
click at [178, 110] on label "😐 Dalēji sapratu, bet joprojām ir daudz neskaidrību" at bounding box center [250, 106] width 251 height 13
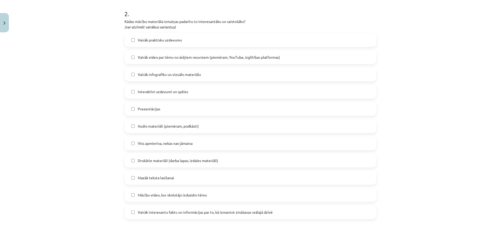
scroll to position [248, 0]
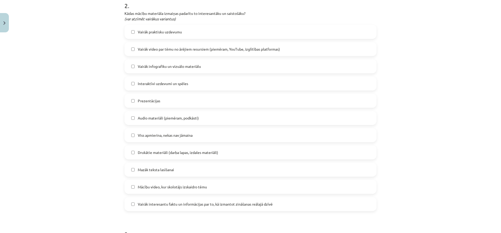
click at [171, 100] on label "Prezentācijas" at bounding box center [250, 100] width 251 height 13
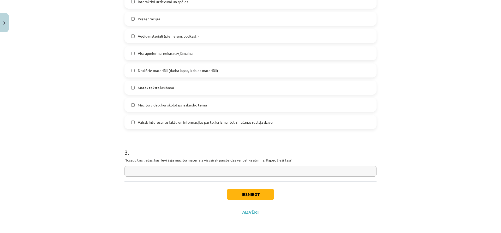
scroll to position [331, 0]
click at [201, 122] on span "Vairāk interesantu faktu un informācijas par to, kā izmantot zināšanas reālajā …" at bounding box center [205, 121] width 135 height 5
click at [190, 169] on input "text" at bounding box center [251, 170] width 252 height 11
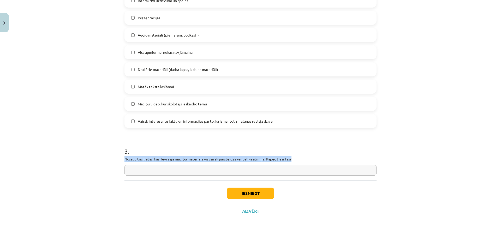
drag, startPoint x: 122, startPoint y: 158, endPoint x: 357, endPoint y: 156, distance: 235.3
copy p "Nosauc trīs lietas, kas Tevi šajā mācību materiālā visvairāk pārsteidza vai pal…"
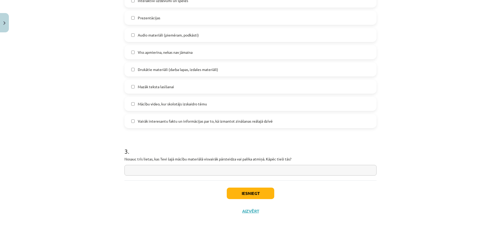
click at [146, 168] on input "text" at bounding box center [251, 170] width 252 height 11
paste input "**********"
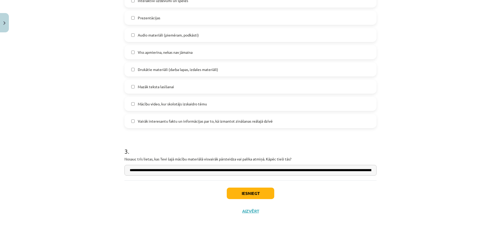
scroll to position [0, 382]
type input "**********"
drag, startPoint x: 230, startPoint y: 195, endPoint x: 216, endPoint y: 197, distance: 13.5
click at [230, 195] on button "Iesniegt" at bounding box center [251, 193] width 48 height 11
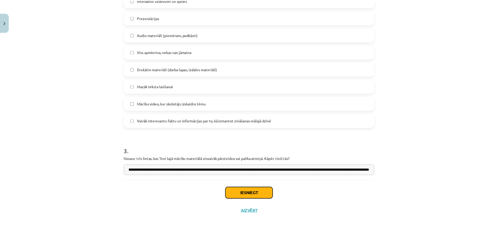
scroll to position [0, 0]
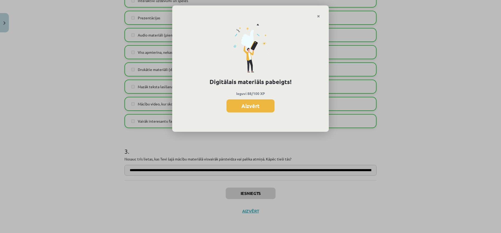
click at [255, 105] on button "Aizvērt" at bounding box center [251, 106] width 48 height 13
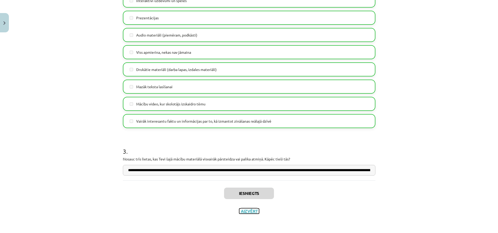
click at [247, 213] on button "Aizvērt" at bounding box center [249, 211] width 20 height 5
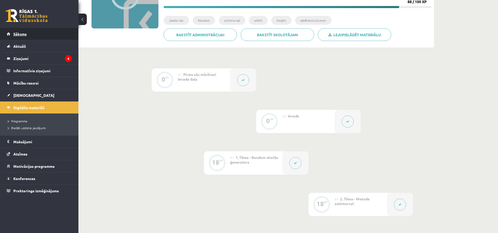
click at [21, 32] on span "Sākums" at bounding box center [19, 34] width 13 height 5
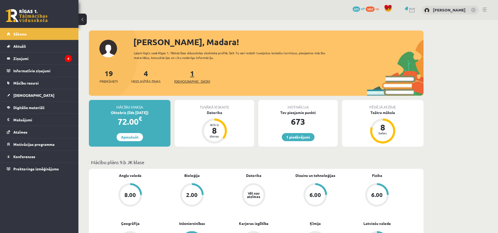
click at [184, 80] on span "[DEMOGRAPHIC_DATA]" at bounding box center [192, 81] width 36 height 5
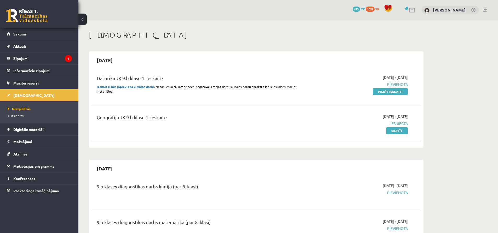
drag, startPoint x: 391, startPoint y: 92, endPoint x: 277, endPoint y: 14, distance: 138.6
click at [391, 93] on link "Pildīt ieskaiti" at bounding box center [389, 91] width 35 height 7
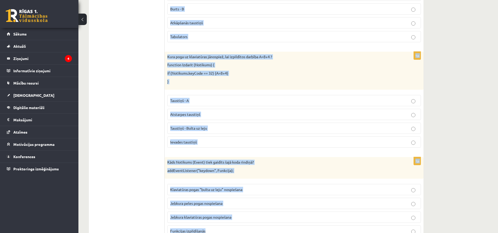
scroll to position [452, 0]
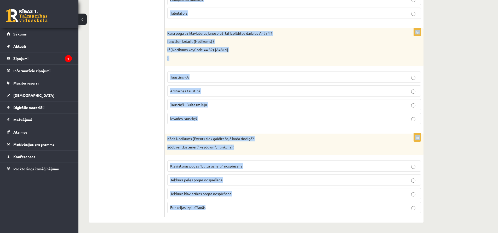
drag, startPoint x: 167, startPoint y: 33, endPoint x: 291, endPoint y: 239, distance: 240.9
copy form "Lo ipsumd sitametc 569 adip elit seddoei?: temPorincid ( Utlab, 876); Etd magna…"
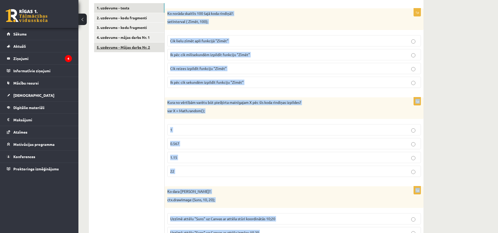
scroll to position [60, 0]
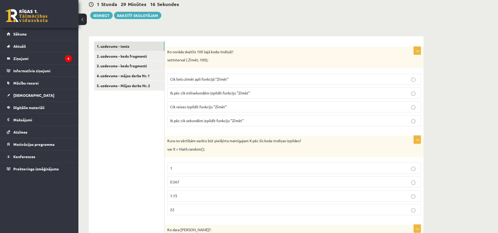
click at [209, 120] on span "Ik pēc cik sekundēm izpildīt funkciju "Zīmēt"" at bounding box center [206, 120] width 73 height 5
click at [197, 94] on span "Ik pēc cik milisekundēm izpildīt funkciju "Zīmēt"" at bounding box center [210, 93] width 80 height 5
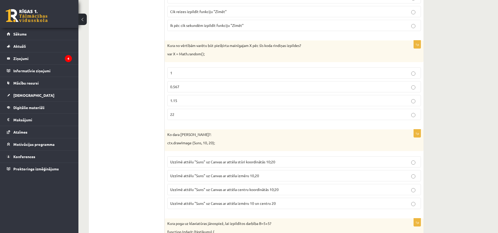
scroll to position [165, 0]
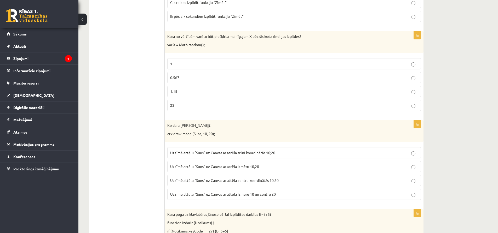
click at [177, 75] on p "0.567" at bounding box center [294, 77] width 248 height 5
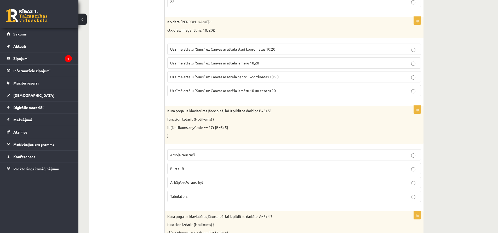
scroll to position [269, 0]
click at [243, 73] on label "Uzzīmē attēlu "Suns" uz Canvas ar attēla centru koordinātās 10;20" at bounding box center [293, 76] width 253 height 11
click at [235, 51] on span "Uzzīmē attēlu "Suns" uz Canvas ar attēla stūri koordinātās 10;20" at bounding box center [222, 48] width 105 height 5
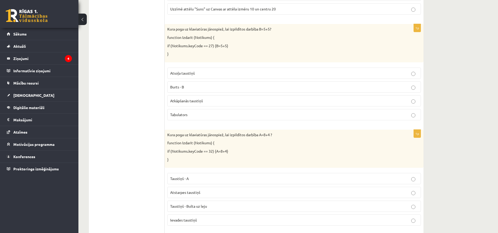
scroll to position [347, 0]
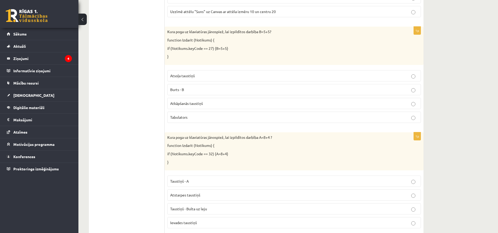
click at [178, 73] on p "Atsoļa taustiņš" at bounding box center [294, 75] width 248 height 5
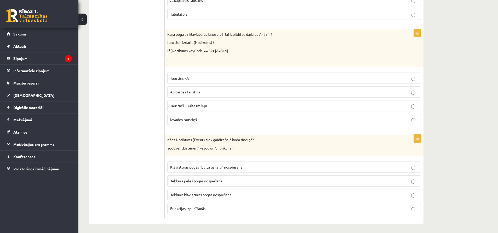
scroll to position [452, 0]
click at [187, 90] on span "Atstarpes taustiņš" at bounding box center [185, 91] width 30 height 5
click at [197, 194] on span "Jebkura klaviatūras pogas nospiešana" at bounding box center [200, 193] width 61 height 5
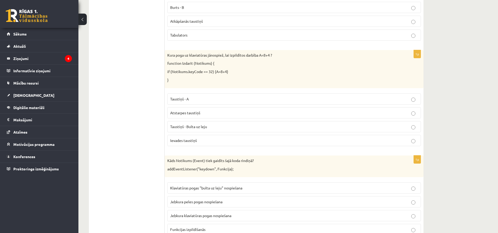
scroll to position [400, 0]
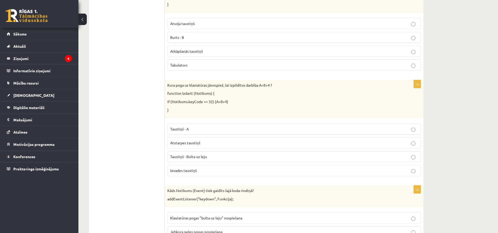
click at [184, 144] on span "Atstarpes taustiņš" at bounding box center [185, 143] width 30 height 5
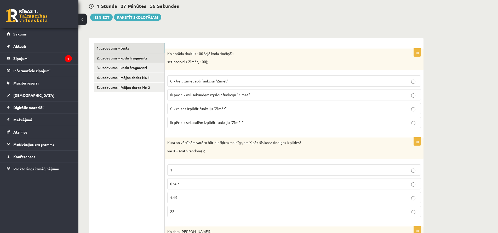
scroll to position [8, 0]
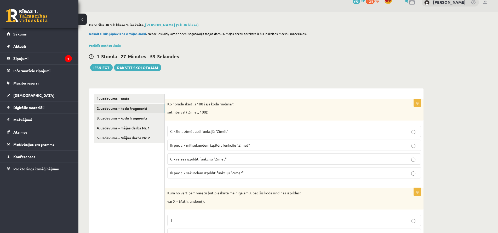
click at [131, 106] on link "2. uzdevums - kodu fragmenti" at bounding box center [129, 109] width 70 height 10
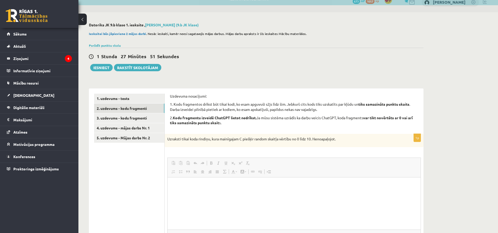
scroll to position [0, 0]
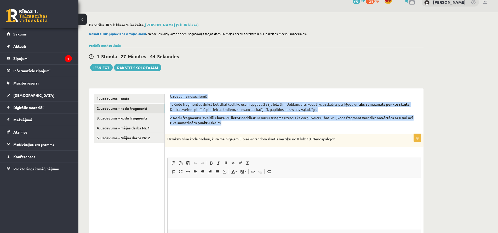
drag, startPoint x: 170, startPoint y: 95, endPoint x: 234, endPoint y: 127, distance: 71.5
click at [234, 127] on div "Uzdevuma nosacījumi: 1. Kodu fragmentos drīkst būt tikai kodi, ko esam apguvuši…" at bounding box center [294, 111] width 248 height 35
copy div "Uzdevuma nosacījumi: 1. Kodu fragmentos drīkst būt tikai kodi, ko esam apguvuši…"
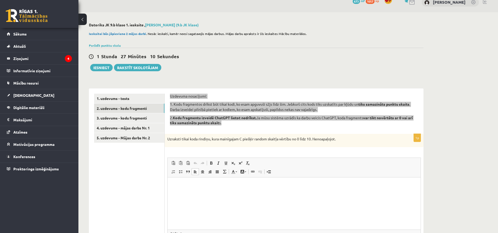
click at [177, 194] on html at bounding box center [293, 186] width 253 height 16
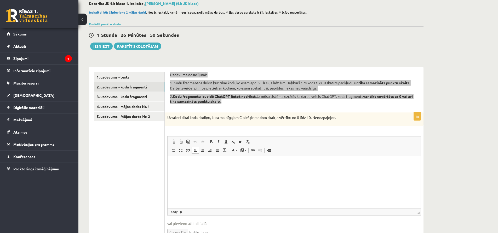
scroll to position [28, 0]
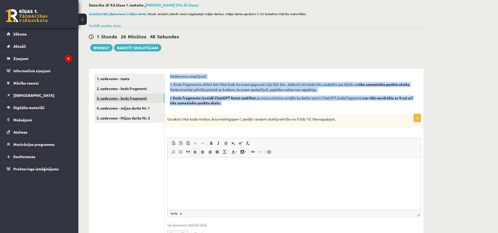
click at [124, 98] on link "3. uzdevums - kodu fragmenti" at bounding box center [129, 98] width 70 height 10
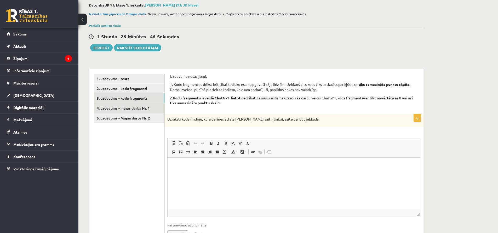
scroll to position [0, 0]
click at [134, 109] on link "4. uzdevums - mājas darbs Nr. 1" at bounding box center [129, 108] width 70 height 10
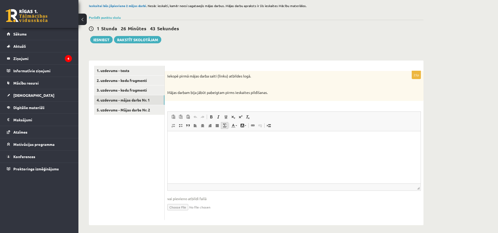
scroll to position [39, 0]
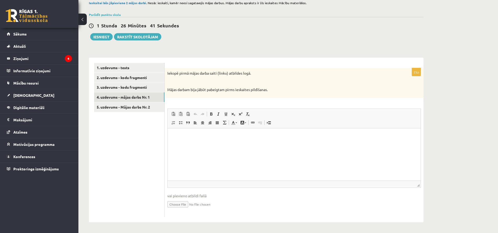
click at [180, 205] on input "file" at bounding box center [293, 204] width 253 height 11
click at [186, 144] on html at bounding box center [293, 136] width 253 height 16
click at [149, 106] on link "5. uzdevums - Mājas darbs Nr. 2" at bounding box center [129, 107] width 70 height 10
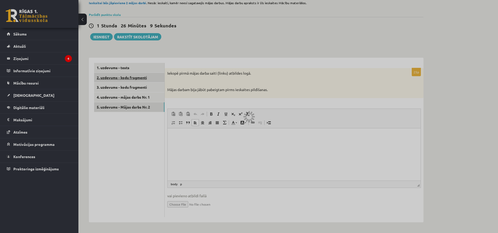
scroll to position [0, 0]
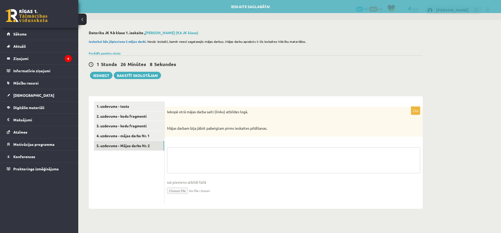
click at [171, 160] on textarea at bounding box center [293, 160] width 253 height 26
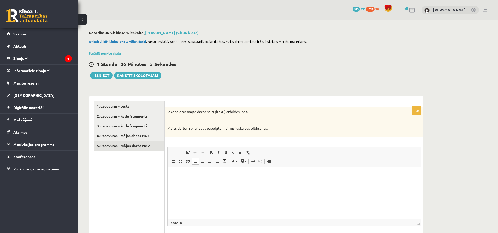
click at [184, 183] on html at bounding box center [293, 175] width 253 height 16
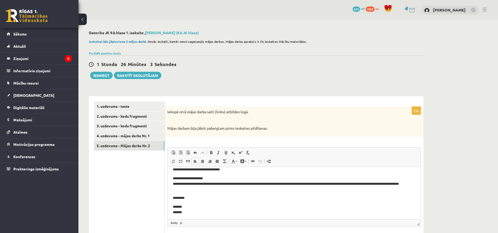
scroll to position [57, 0]
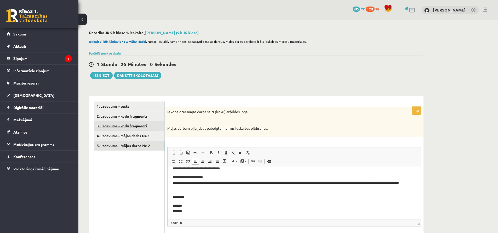
click at [134, 129] on link "3. uzdevums - kodu fragmenti" at bounding box center [129, 126] width 70 height 10
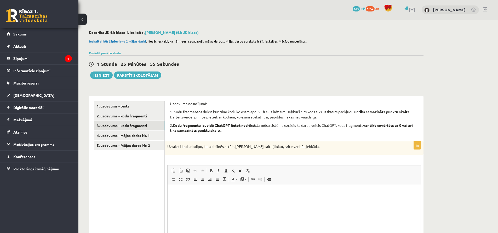
scroll to position [0, 0]
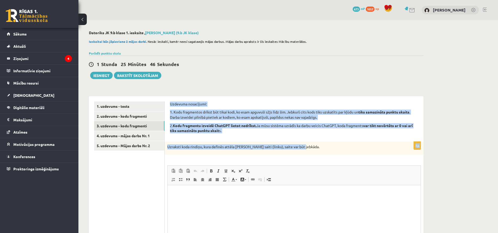
drag, startPoint x: 169, startPoint y: 100, endPoint x: 325, endPoint y: 142, distance: 161.4
copy form "Uzdevuma nosacījumi: 1. Kodu fragmentos drīkst būt tikai kodi, ko esam apguvuši…"
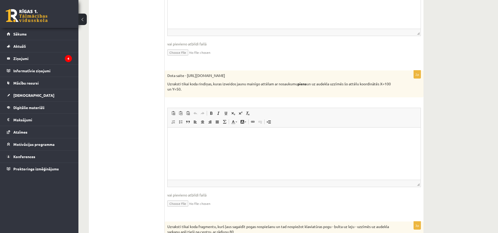
scroll to position [235, 0]
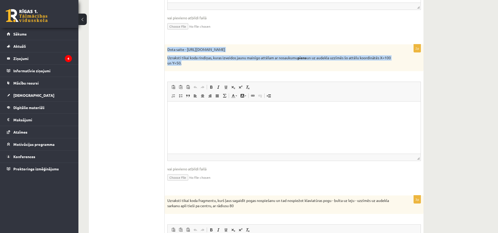
drag, startPoint x: 168, startPoint y: 47, endPoint x: 270, endPoint y: 71, distance: 104.9
click at [270, 71] on div "Dota saite - https://clipart4school.com/wp-content/uploads/2018/03/free-milk-cl…" at bounding box center [294, 57] width 259 height 27
copy div "Dota saite - https://clipart4school.com/wp-content/uploads/2018/03/free-milk-cl…"
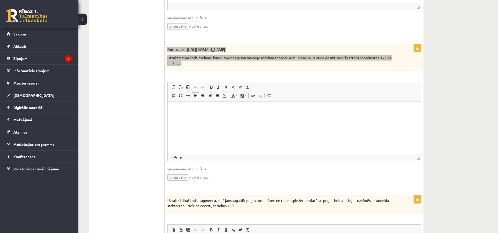
click at [170, 111] on html at bounding box center [293, 110] width 253 height 16
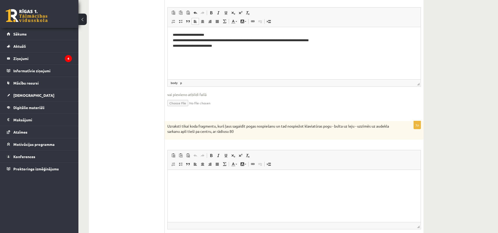
scroll to position [340, 0]
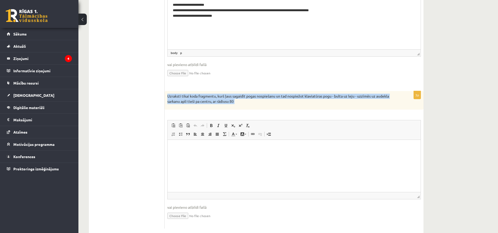
drag, startPoint x: 166, startPoint y: 92, endPoint x: 255, endPoint y: 122, distance: 94.1
click at [255, 122] on div "3p Uzraksti tikai koda fragmentu, kurš ļaus sagaidīt pogas nospiešanu un tad no…" at bounding box center [294, 160] width 259 height 138
copy div "Uzraksti tikai koda fragmentu, kurš ļaus sagaidīt pogas nospiešanu un tad nospi…"
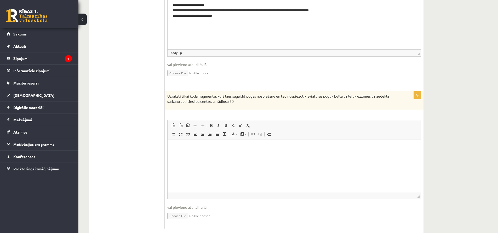
click at [176, 147] on p "Bagātinātā teksta redaktors, wiswyg-editor-user-answer-47433883911540" at bounding box center [294, 147] width 242 height 5
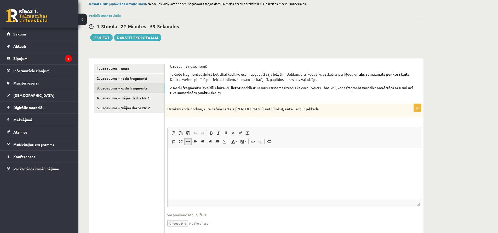
scroll to position [64, 0]
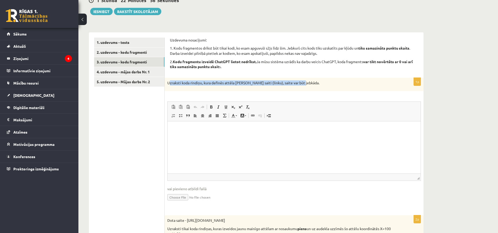
drag, startPoint x: 169, startPoint y: 83, endPoint x: 269, endPoint y: 85, distance: 100.0
click at [311, 83] on p "Uzraksti koda rindiņu, kura definēs attēla MyImg saiti (linku), saite var būt j…" at bounding box center [280, 82] width 227 height 5
click at [210, 97] on div "1p Uzraksti koda rindiņu, kura definēs attēla MyImg saiti (linku), saite var bū…" at bounding box center [294, 144] width 259 height 133
drag, startPoint x: 166, startPoint y: 81, endPoint x: 311, endPoint y: 91, distance: 146.1
click at [321, 85] on div "Uzraksti koda rindiņu, kura definēs attēla MyImg saiti (linku), saite var būt j…" at bounding box center [294, 85] width 259 height 14
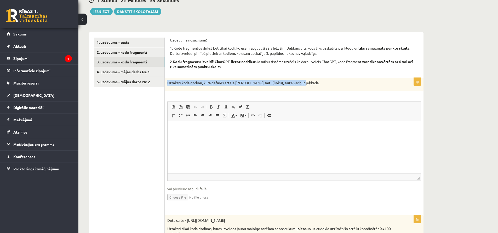
copy p "Uzraksti koda rindiņu, kura definēs attēla MyImg saiti (linku), saite var būt j…"
drag, startPoint x: 177, startPoint y: 139, endPoint x: 170, endPoint y: 151, distance: 14.2
click at [169, 137] on html at bounding box center [293, 129] width 253 height 16
click at [145, 72] on link "4. uzdevums - mājas darbs Nr. 1" at bounding box center [129, 72] width 70 height 10
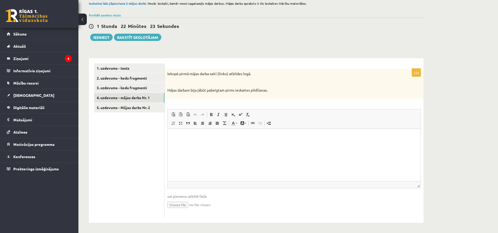
scroll to position [39, 0]
click at [122, 107] on link "5. uzdevums - Mājas darbs Nr. 2" at bounding box center [129, 107] width 70 height 10
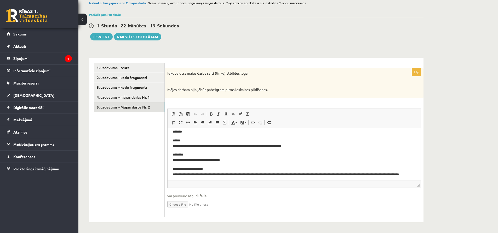
scroll to position [57, 0]
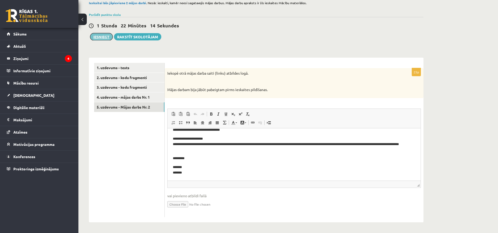
click at [111, 37] on button "Iesniegt" at bounding box center [101, 36] width 22 height 7
click at [127, 76] on link "2. uzdevums - kodu fragmenti" at bounding box center [129, 78] width 70 height 10
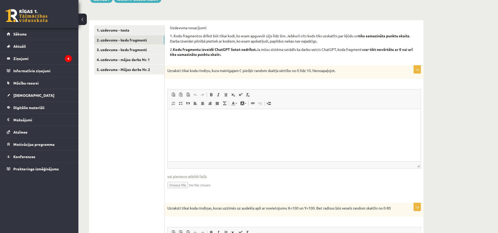
scroll to position [39, 0]
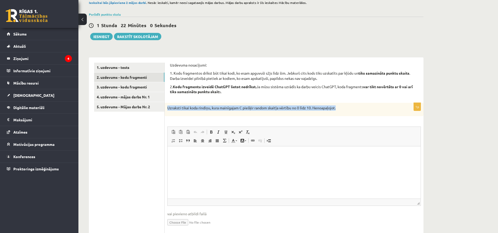
drag, startPoint x: 167, startPoint y: 110, endPoint x: 362, endPoint y: 113, distance: 194.6
click at [362, 113] on div "Uzraksti tikai koda rindiņu, kura mainīgajam C piešķir random skaitļa vērtību n…" at bounding box center [294, 110] width 259 height 14
copy p "Uzraksti tikai koda rindiņu, kura mainīgajam C piešķir random skaitļa vērtību n…"
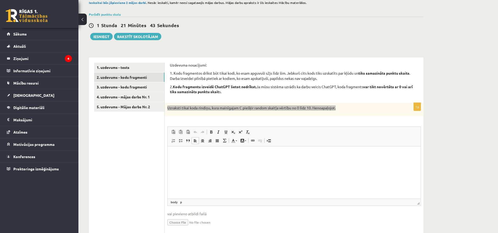
click at [177, 162] on html at bounding box center [293, 155] width 253 height 16
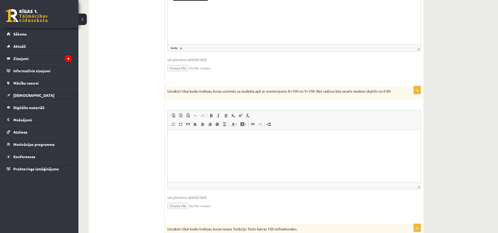
scroll to position [222, 0]
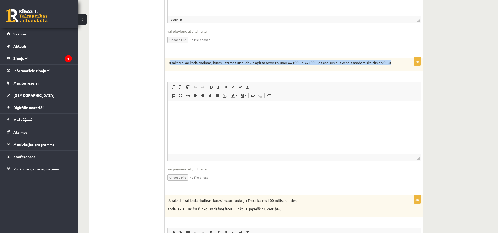
drag, startPoint x: 170, startPoint y: 63, endPoint x: 399, endPoint y: 71, distance: 228.9
click at [399, 71] on div "Uzraksti tikai koda rindiņas, kuras uzzīmēs uz audekla apli ar novietojumu X=10…" at bounding box center [294, 65] width 259 height 14
copy p "zraksti tikai koda rindiņas, kuras uzzīmēs uz audekla apli ar novietojumu X=100…"
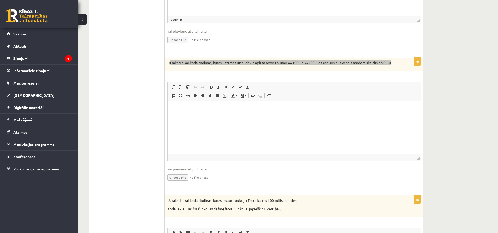
click at [201, 117] on html at bounding box center [293, 109] width 253 height 16
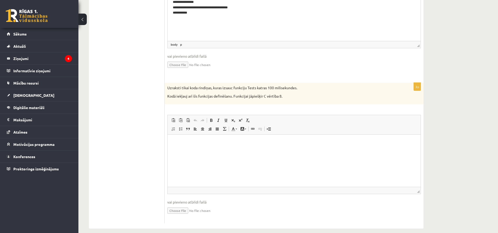
scroll to position [341, 0]
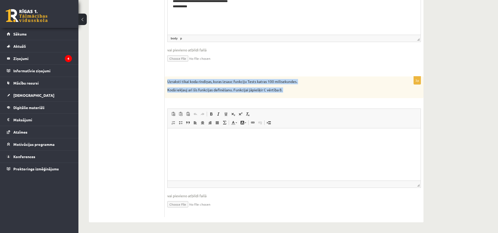
drag, startPoint x: 167, startPoint y: 81, endPoint x: 292, endPoint y: 101, distance: 125.9
click at [292, 101] on div "3p Uzraksti tikai koda rindiņas, kuras izsauc funkciju Tests katras 100 milisek…" at bounding box center [294, 147] width 259 height 141
copy div "Uzraksti tikai koda rindiņas, kuras izsauc funkciju Tests katras 100 milisekund…"
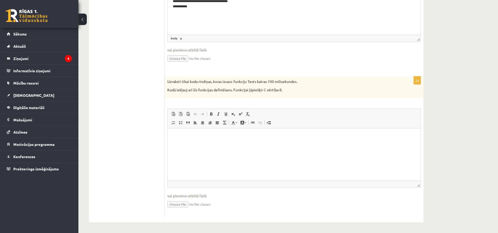
click at [206, 144] on html at bounding box center [293, 136] width 253 height 16
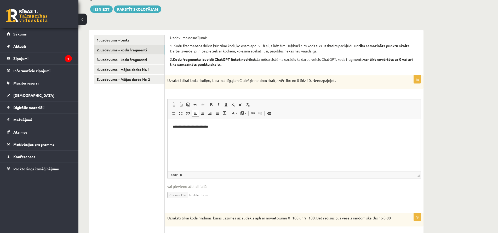
scroll to position [2, 0]
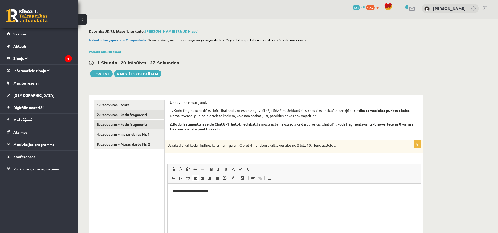
click at [147, 123] on link "3. uzdevums - kodu fragmenti" at bounding box center [129, 125] width 70 height 10
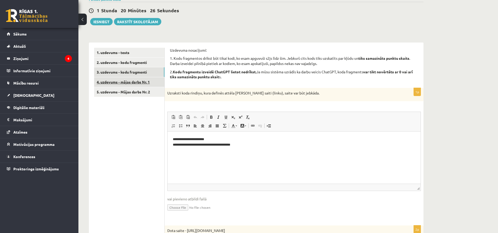
scroll to position [0, 0]
click at [141, 80] on link "4. uzdevums - mājas darbs Nr. 1" at bounding box center [129, 82] width 70 height 10
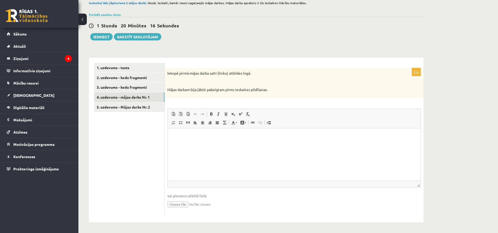
scroll to position [39, 0]
click at [144, 110] on link "5. uzdevums - Mājas darbs Nr. 2" at bounding box center [129, 107] width 70 height 10
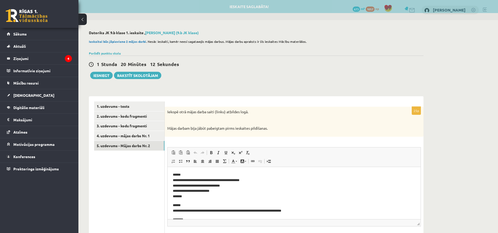
scroll to position [0, 0]
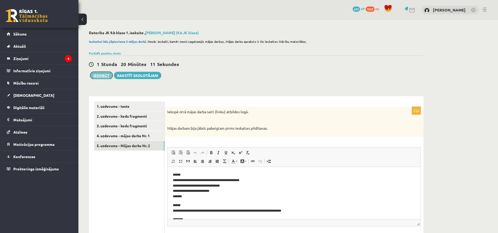
click at [102, 75] on button "Iesniegt" at bounding box center [101, 75] width 22 height 7
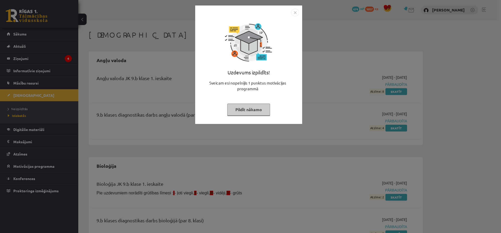
click at [254, 111] on button "Pildīt nākamo" at bounding box center [248, 110] width 43 height 12
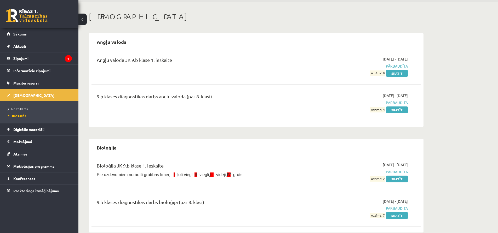
scroll to position [26, 0]
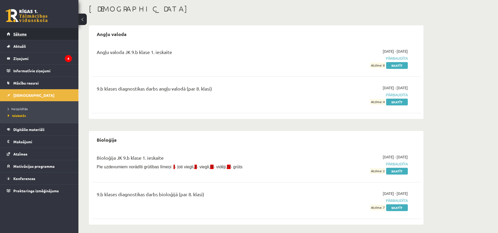
click at [43, 35] on link "Sākums" at bounding box center [39, 34] width 65 height 12
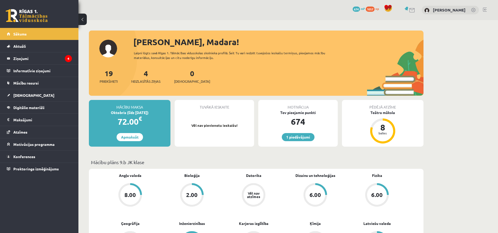
click at [485, 8] on link at bounding box center [484, 10] width 4 height 4
